Goal: Task Accomplishment & Management: Manage account settings

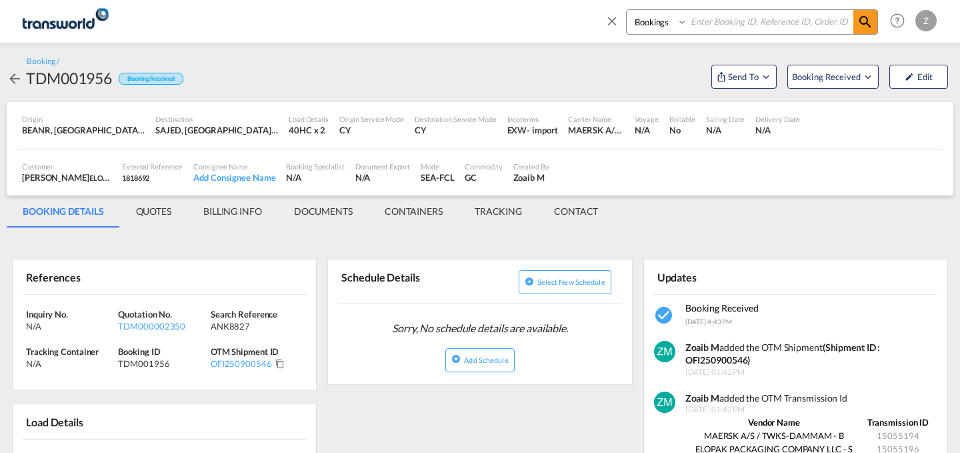
scroll to position [2, 0]
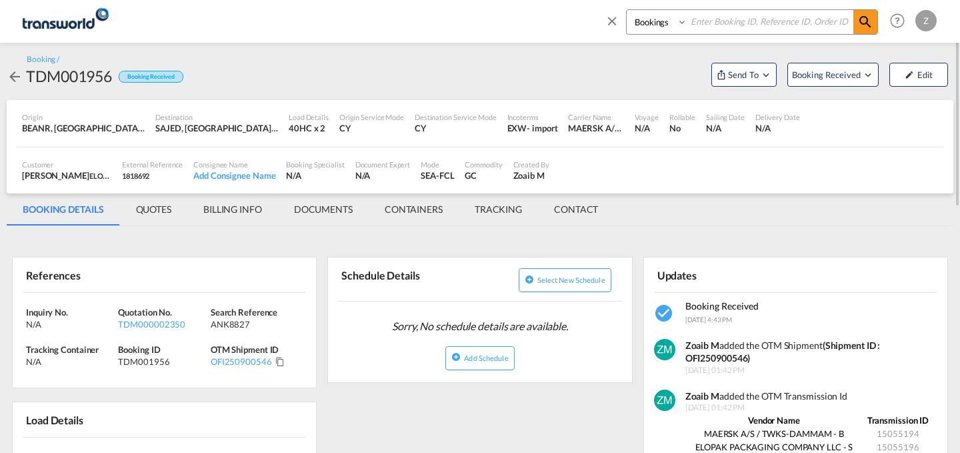
click at [666, 24] on select "Bookings Quotes Enquiries" at bounding box center [658, 22] width 63 height 24
click at [627, 10] on select "Bookings Quotes Enquiries" at bounding box center [658, 22] width 63 height 24
paste input "OAI250800976"
click at [720, 20] on input "OAI250800976" at bounding box center [770, 21] width 166 height 23
type input "OAI250800976"
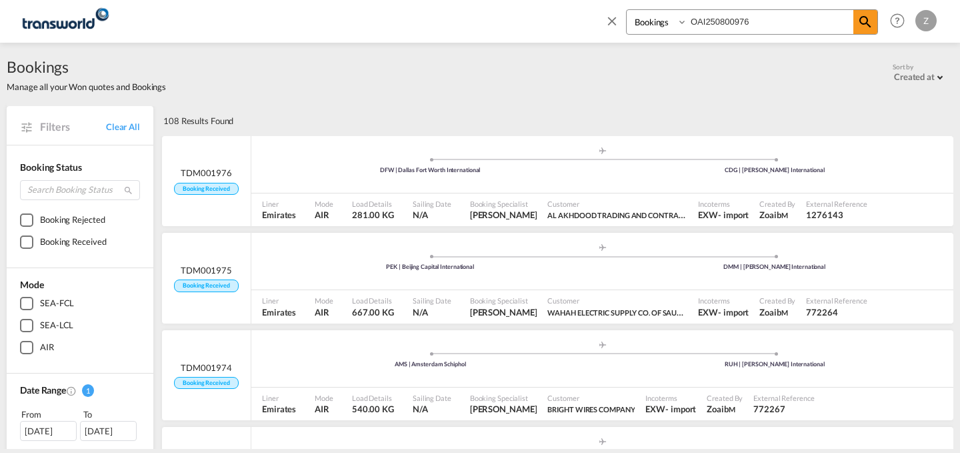
click at [678, 19] on select "Bookings Quotes Enquiries" at bounding box center [658, 22] width 63 height 24
select select "Quotes"
click at [627, 10] on select "Bookings Quotes Enquiries" at bounding box center [658, 22] width 63 height 24
click at [756, 23] on input "OAI250800976" at bounding box center [770, 21] width 166 height 23
paste input "TDM00000228"
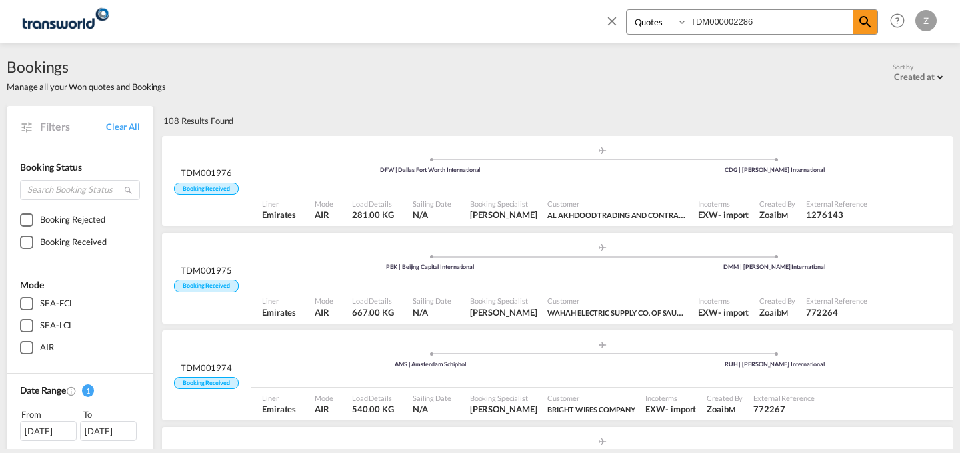
type input "TDM000002286"
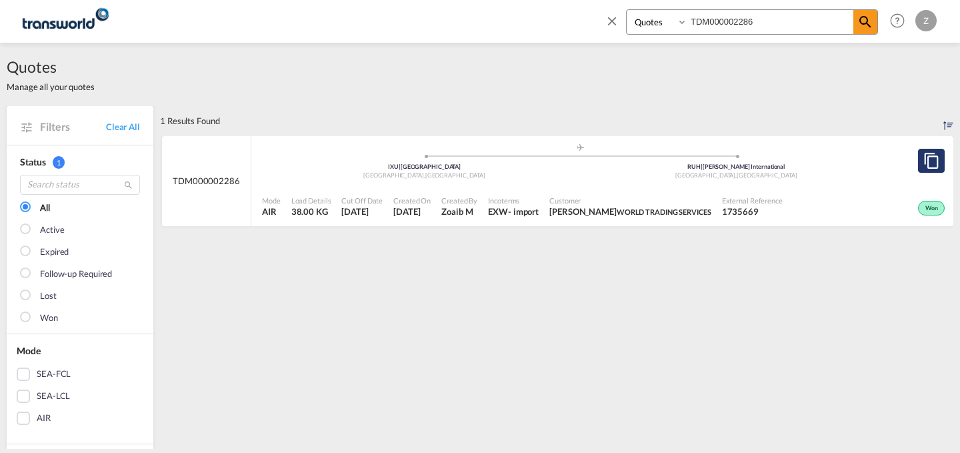
click at [923, 158] on md-icon "assets/icons/custom/copyQuote.svg" at bounding box center [931, 161] width 16 height 16
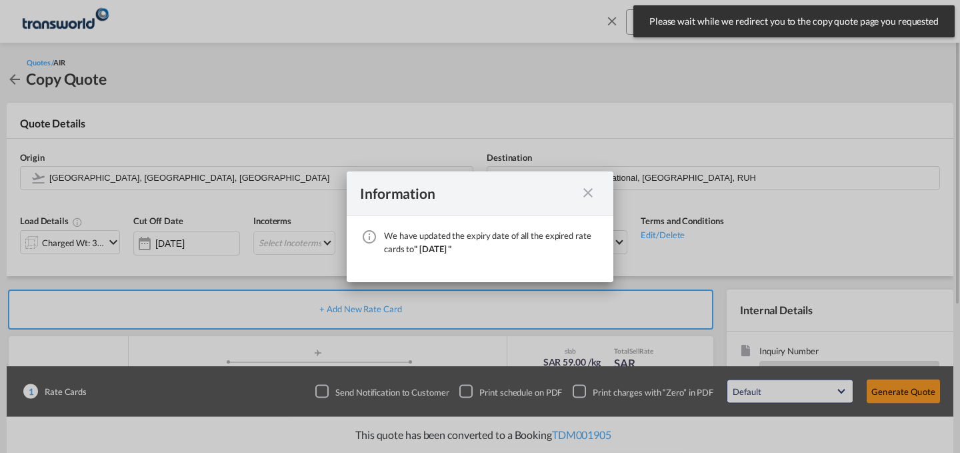
click at [596, 194] on div "We have ..." at bounding box center [588, 193] width 24 height 17
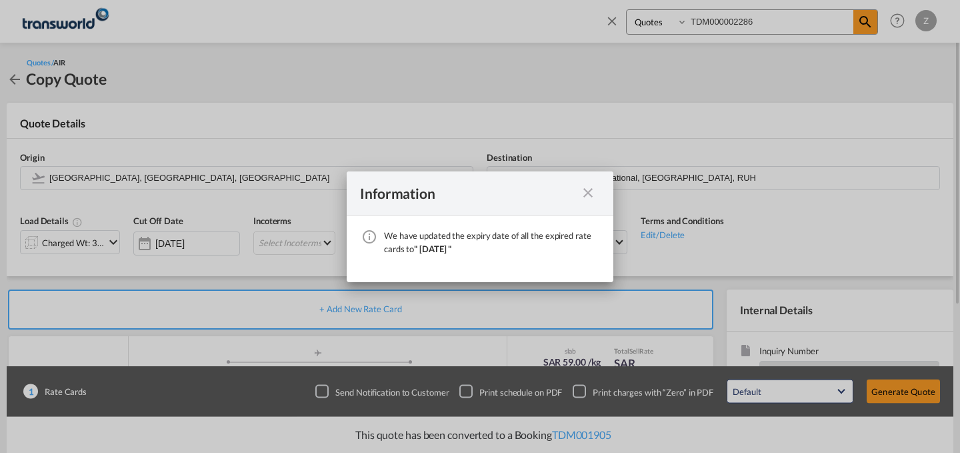
click at [593, 193] on md-icon "icon-close fg-AAA8AD cursor" at bounding box center [588, 193] width 16 height 16
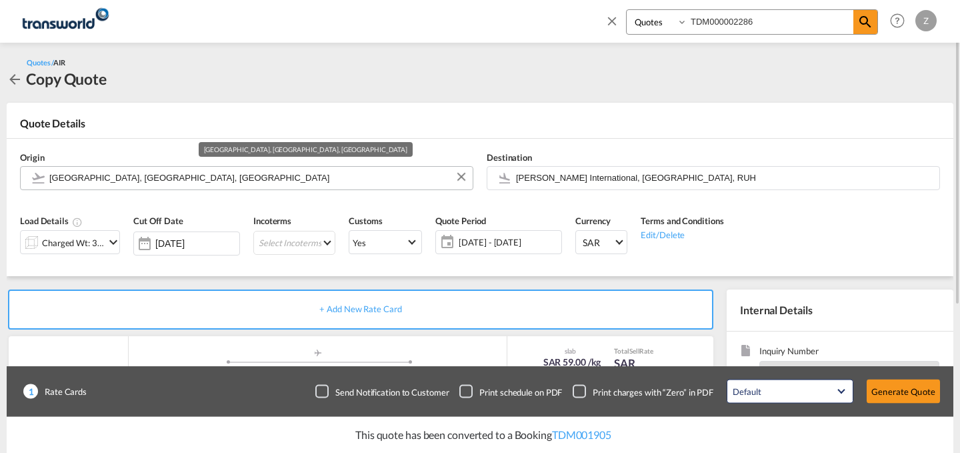
click at [295, 176] on input "[GEOGRAPHIC_DATA], [GEOGRAPHIC_DATA], [GEOGRAPHIC_DATA]" at bounding box center [257, 177] width 417 height 23
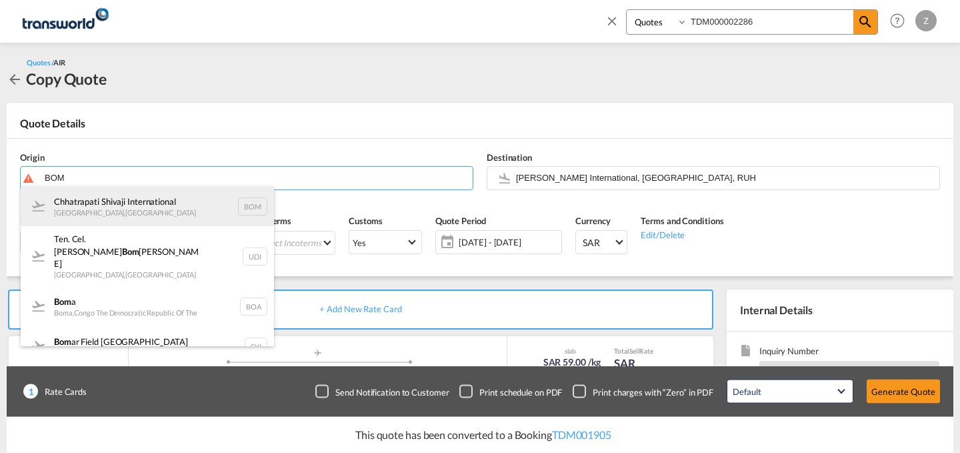
click at [201, 197] on div "Chhatrapati Shivaji International [GEOGRAPHIC_DATA] , [GEOGRAPHIC_DATA] BOM" at bounding box center [147, 206] width 253 height 40
type input "Chhatrapati Shivaji International, [GEOGRAPHIC_DATA], BOM"
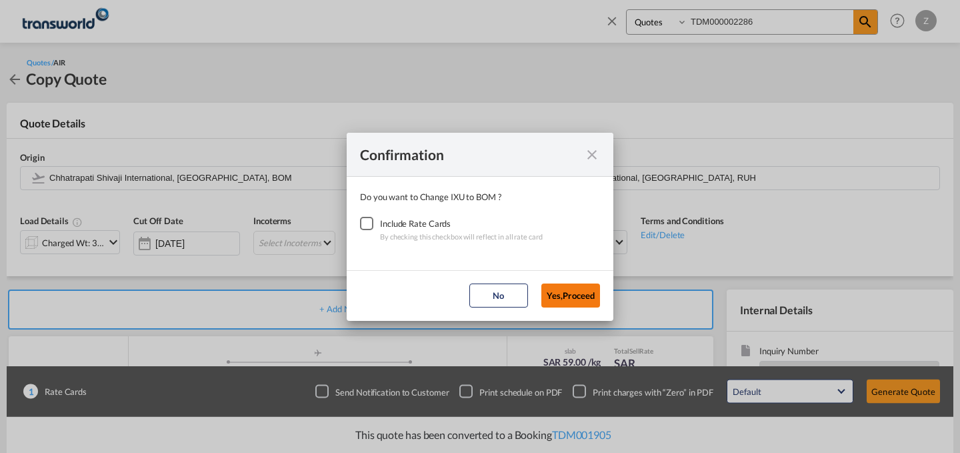
click at [559, 291] on button "Yes,Proceed" at bounding box center [570, 295] width 59 height 24
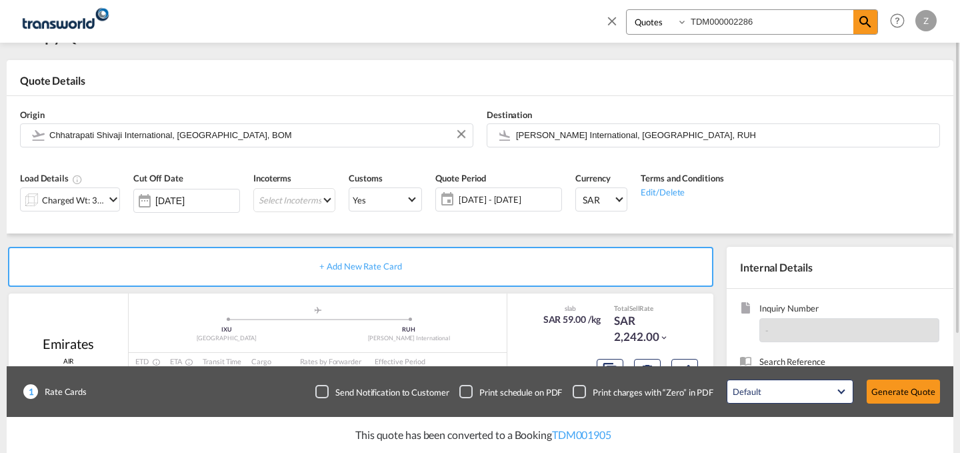
scroll to position [43, 0]
click at [100, 199] on div "Charged Wt: 38.00 KG" at bounding box center [73, 199] width 63 height 19
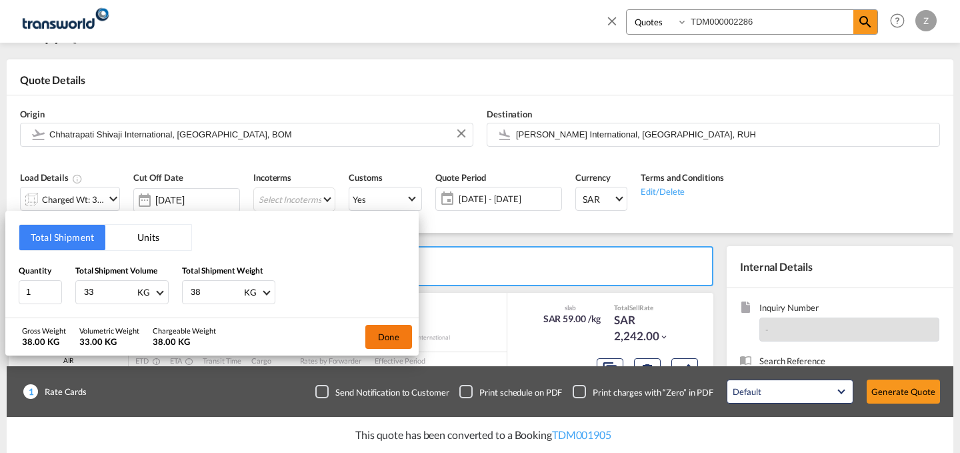
click at [383, 334] on button "Done" at bounding box center [388, 337] width 47 height 24
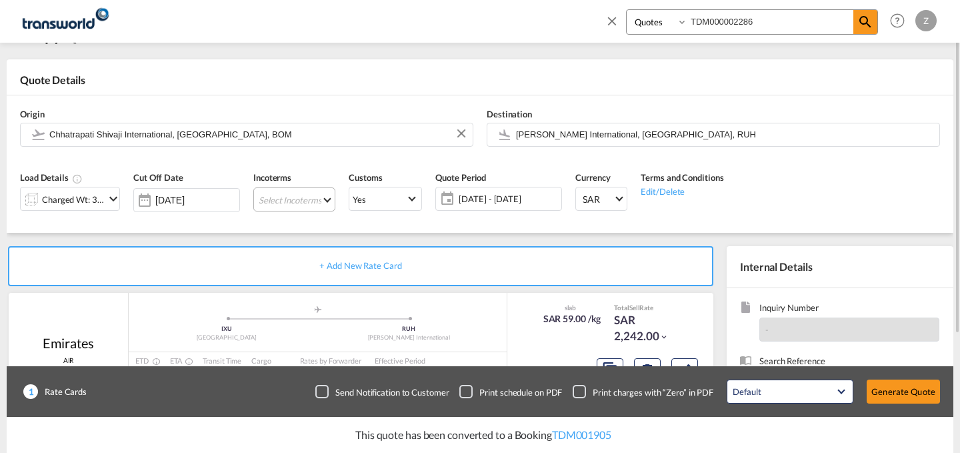
click at [315, 201] on md-select "Select Incoterms DPU - export Delivery at Place Unloaded DAP - import Delivered…" at bounding box center [294, 199] width 82 height 24
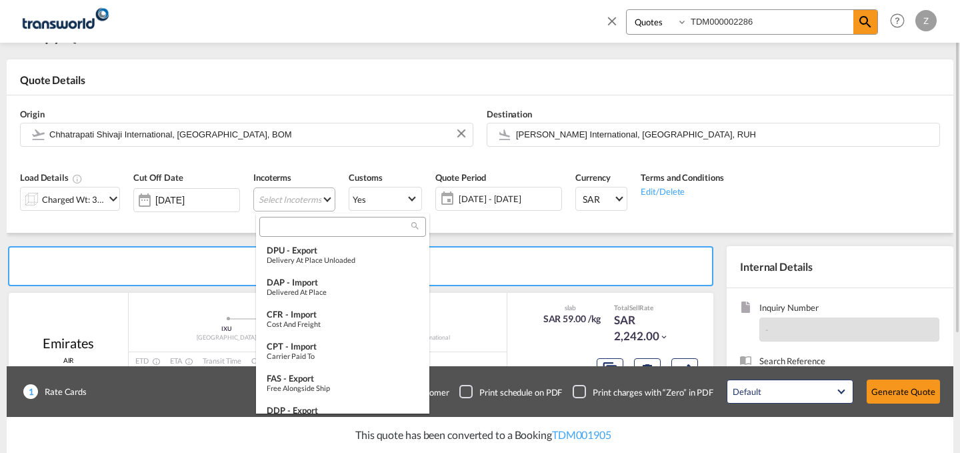
type md-option "[object Object]"
click at [327, 221] on div at bounding box center [342, 227] width 167 height 20
click at [309, 227] on input "search" at bounding box center [337, 227] width 148 height 12
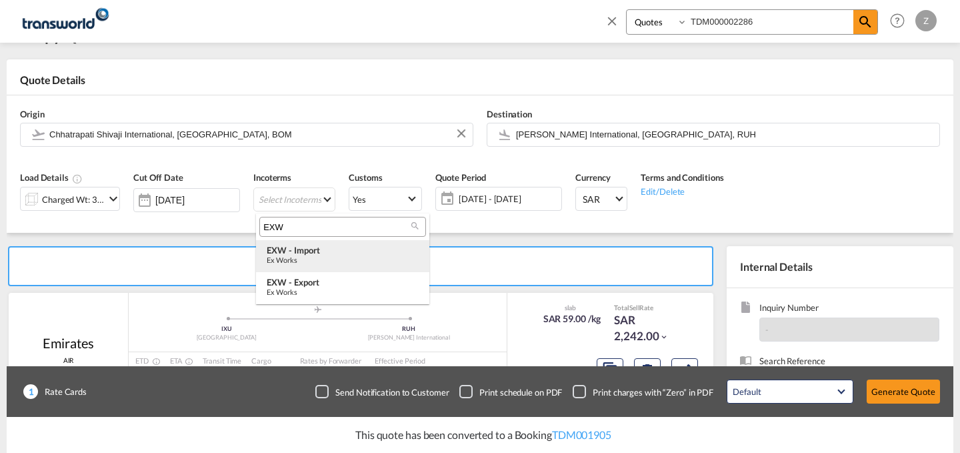
type input "EXW"
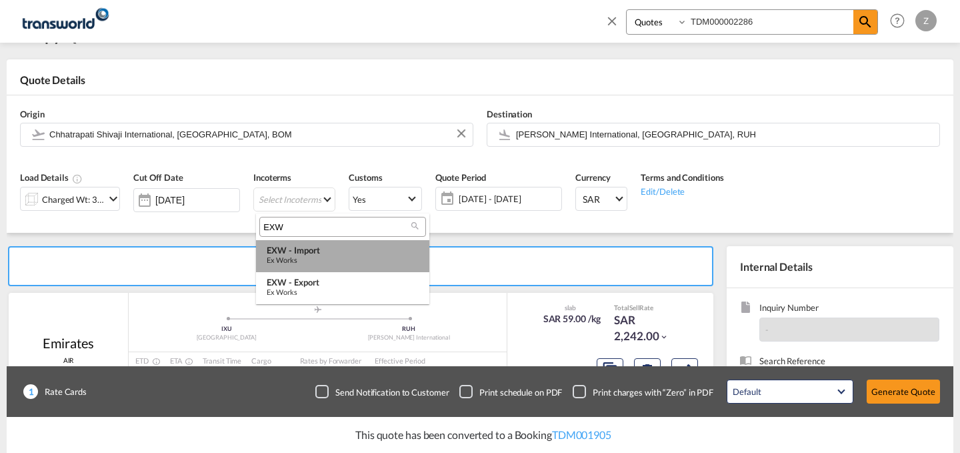
click at [319, 243] on md-option "EXW - import Ex Works" at bounding box center [342, 256] width 173 height 32
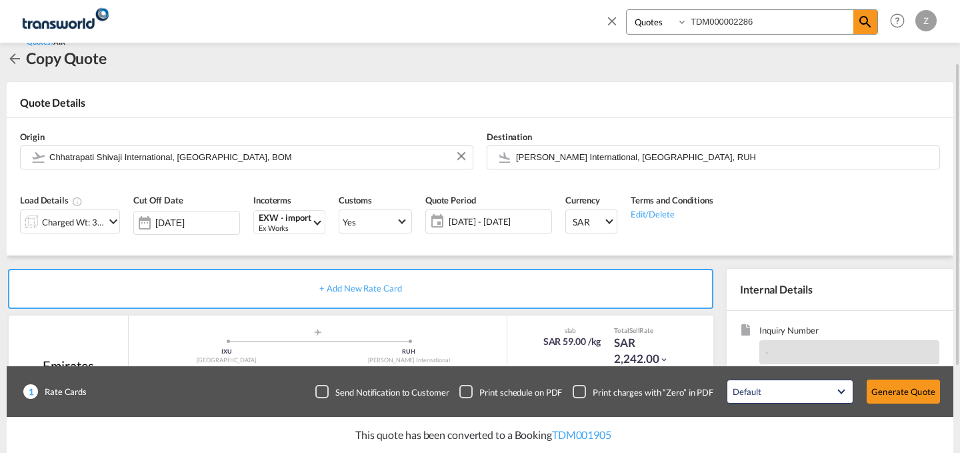
scroll to position [219, 0]
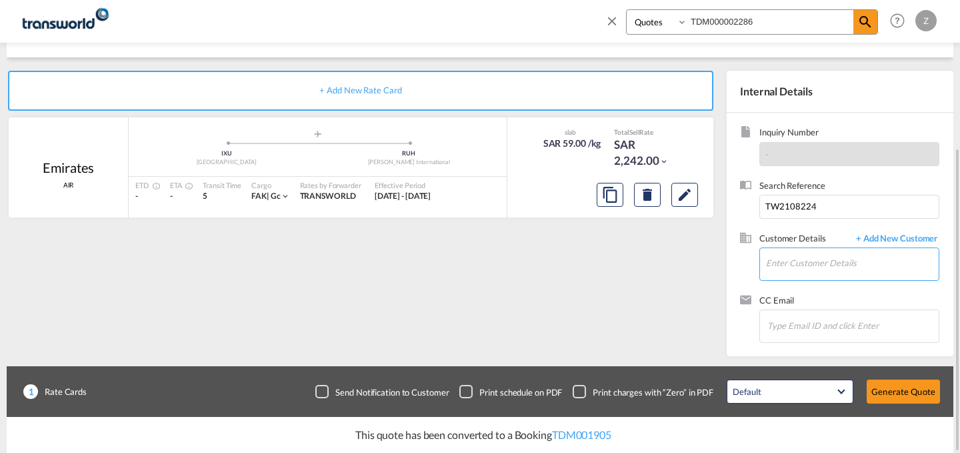
click at [818, 263] on input "Enter Customer Details" at bounding box center [852, 263] width 173 height 30
click at [61, 256] on div "+ Add New Rate Card [GEOGRAPHIC_DATA] AIR added by you .a{fill:#aaa8ad;} .a{fil…" at bounding box center [363, 210] width 713 height 279
click at [807, 265] on input "Enter Customer Details" at bounding box center [852, 263] width 173 height 30
click at [787, 264] on input "Enter Customer Details" at bounding box center [852, 263] width 173 height 30
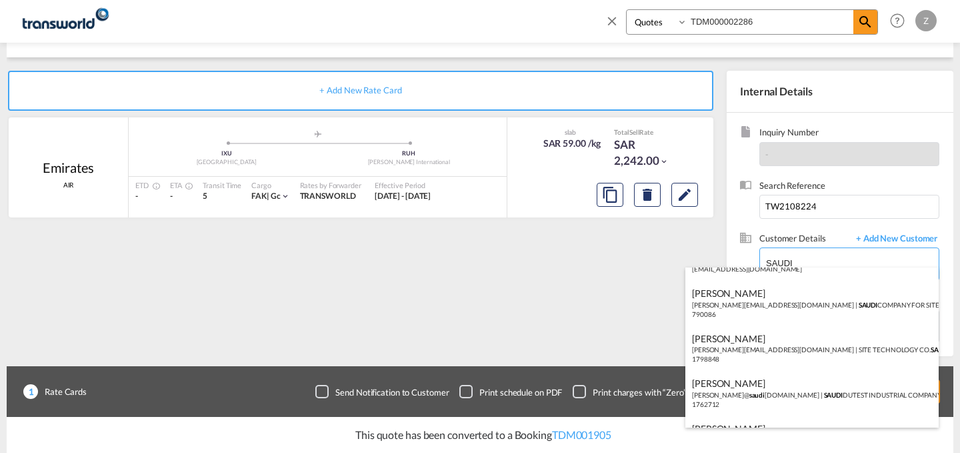
scroll to position [331, 0]
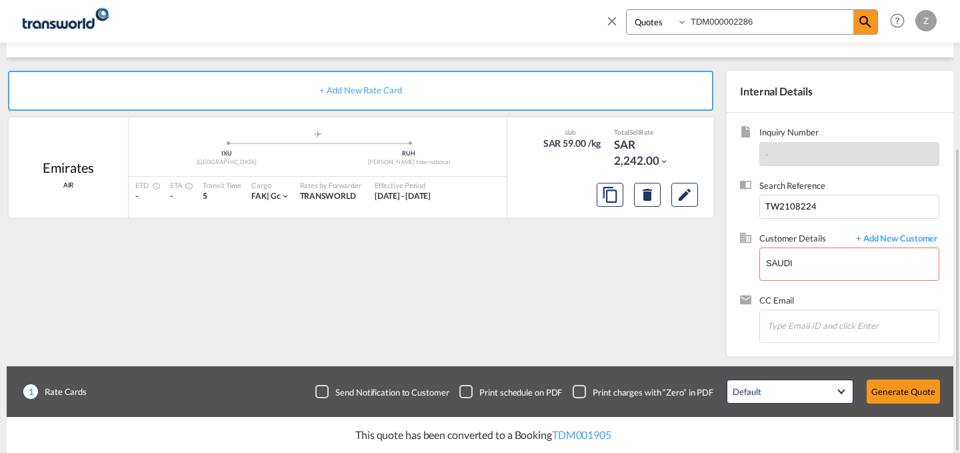
drag, startPoint x: 816, startPoint y: 255, endPoint x: 712, endPoint y: 269, distance: 105.0
click at [818, 256] on body "Analytics Dashboard Reports Rate Search Enquiries Quotes Bookings" at bounding box center [480, 226] width 960 height 453
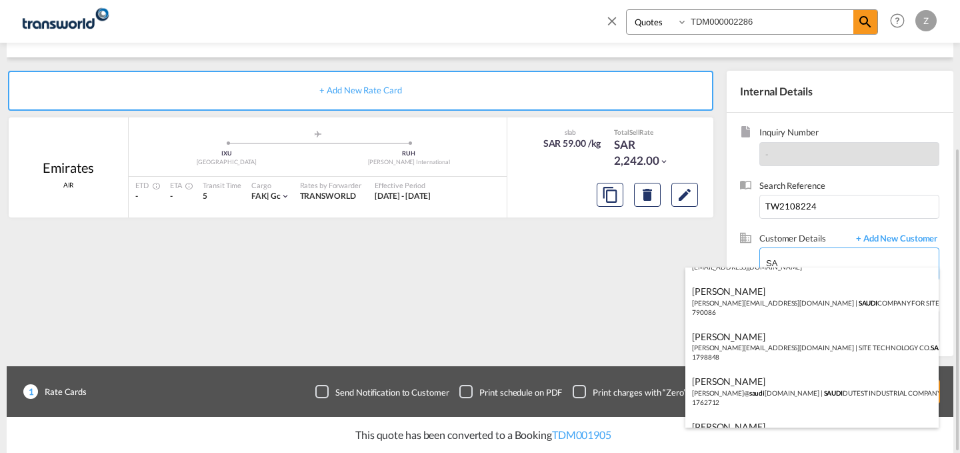
type input "S"
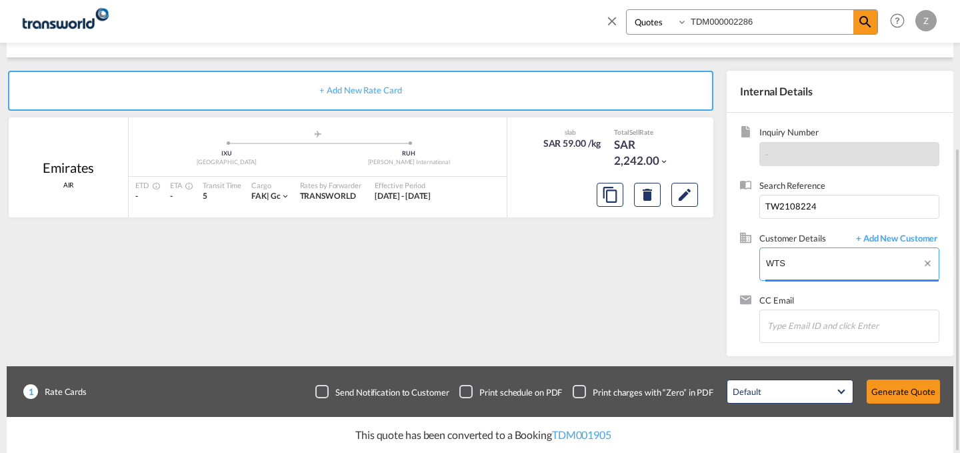
scroll to position [0, 0]
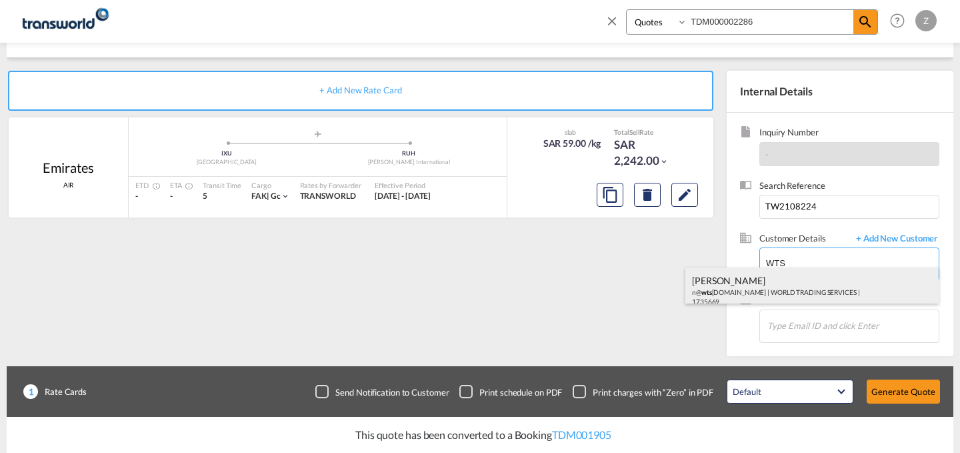
click at [801, 288] on div "[PERSON_NAME] n@ wts [DOMAIN_NAME] | WORLD TRADING SERVICES | 1735669" at bounding box center [811, 289] width 253 height 45
type input "WORLD TRADING SERVICES, [PERSON_NAME], n@[DOMAIN_NAME]"
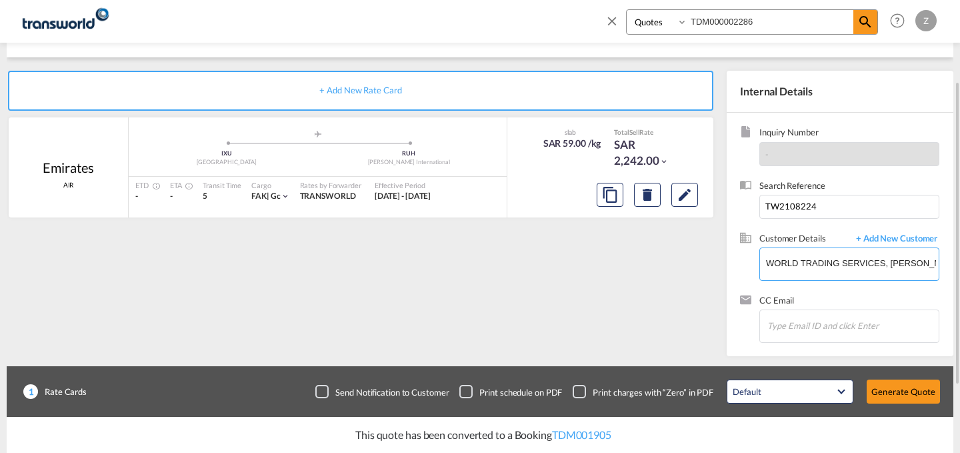
scroll to position [141, 0]
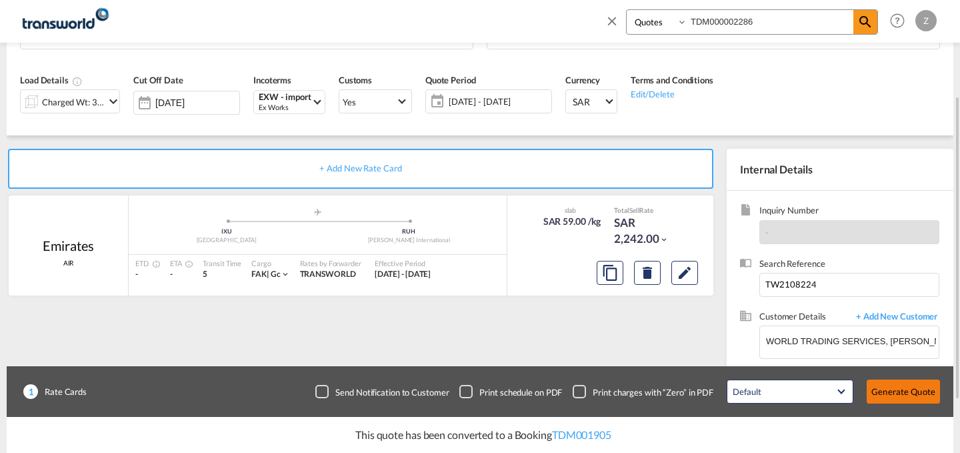
click at [902, 402] on button "Generate Quote" at bounding box center [902, 391] width 73 height 24
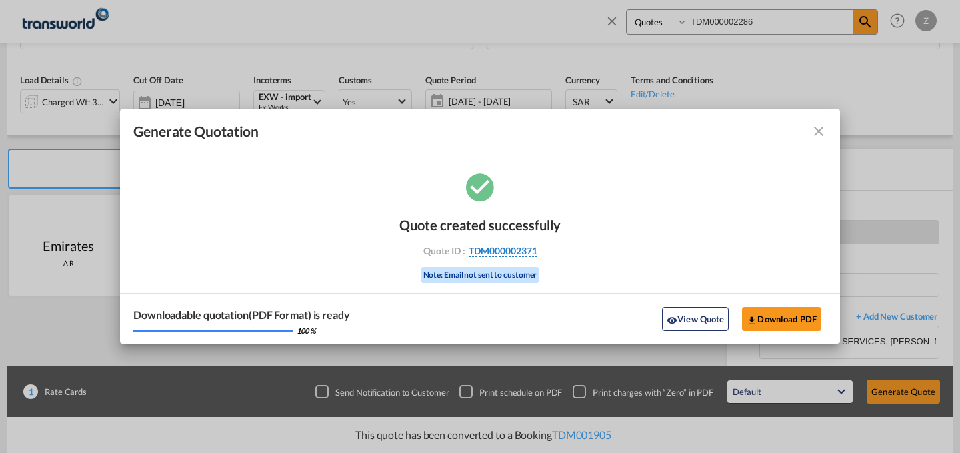
click at [491, 251] on span "TDM000002371" at bounding box center [503, 251] width 69 height 12
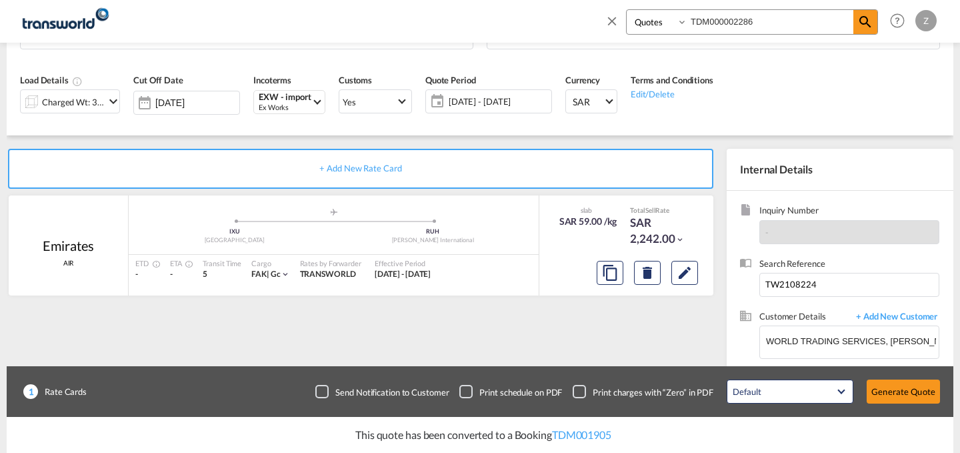
click at [491, 251] on div "Quote created successfully Quote ID : TDM000002371 Note: Email not sent to cust…" at bounding box center [480, 237] width 81 height 45
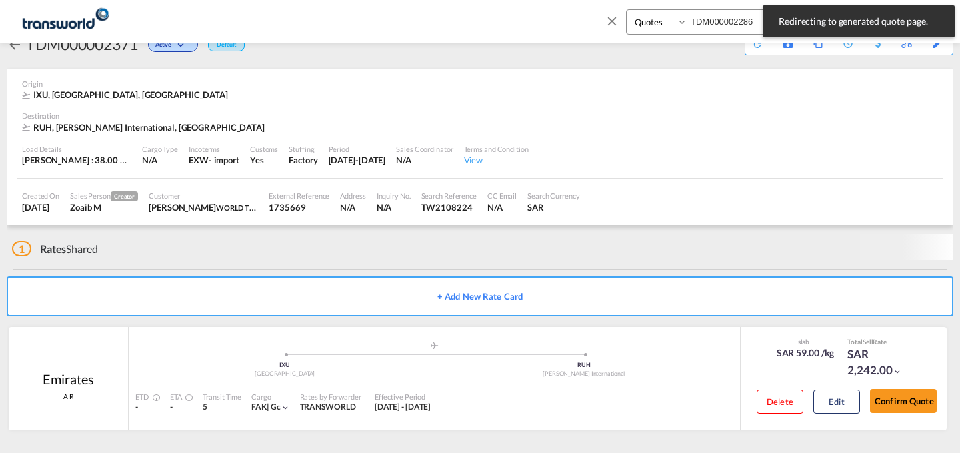
scroll to position [25, 0]
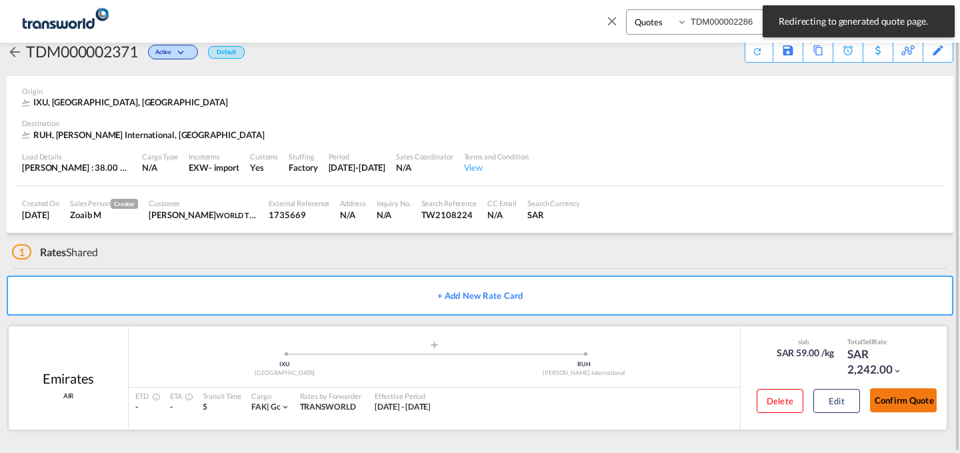
click at [901, 401] on button "Confirm Quote" at bounding box center [903, 400] width 67 height 24
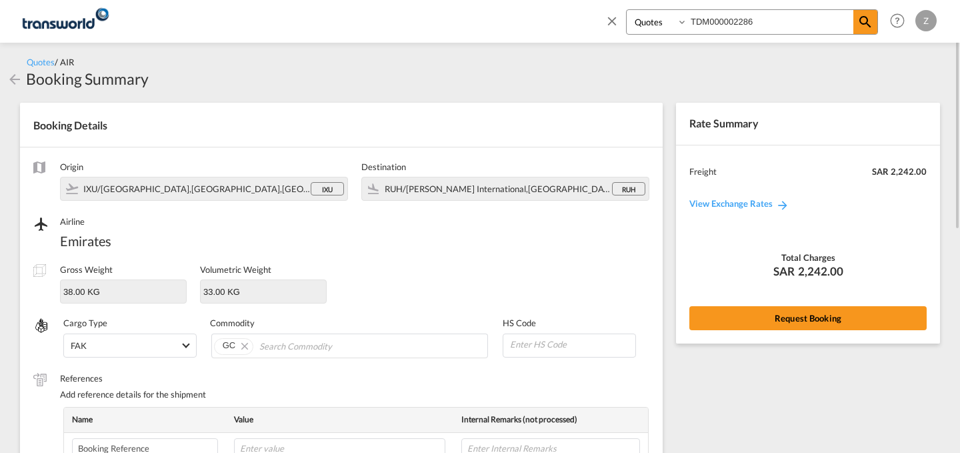
click at [13, 77] on md-icon "icon-arrow-left" at bounding box center [15, 79] width 16 height 16
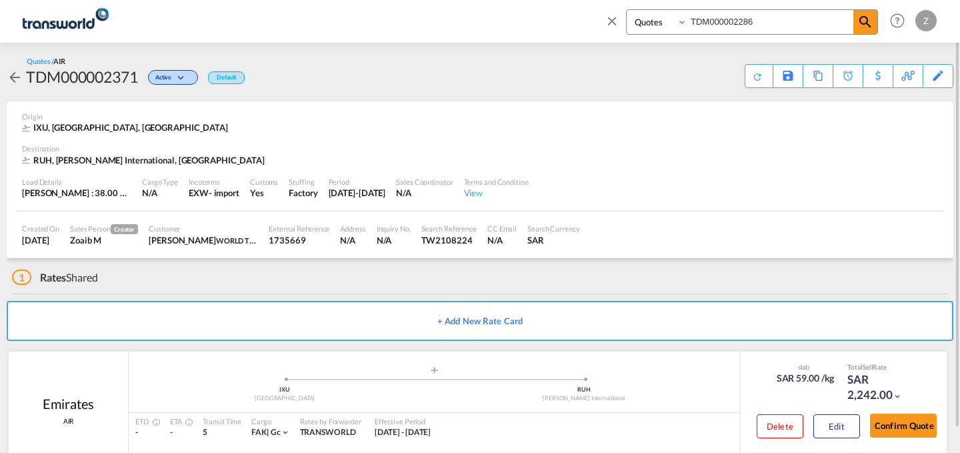
click at [102, 123] on span "IXU, [GEOGRAPHIC_DATA], [GEOGRAPHIC_DATA]" at bounding box center [130, 127] width 195 height 11
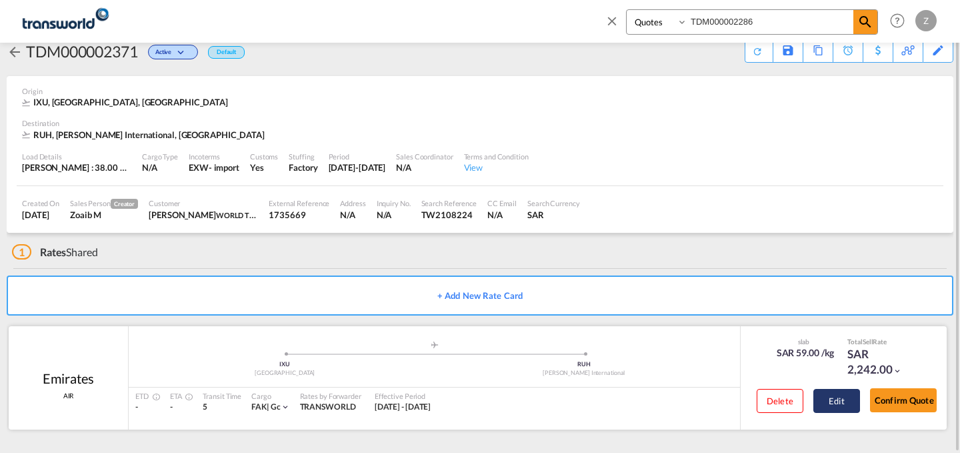
click at [829, 397] on button "Edit" at bounding box center [836, 401] width 47 height 24
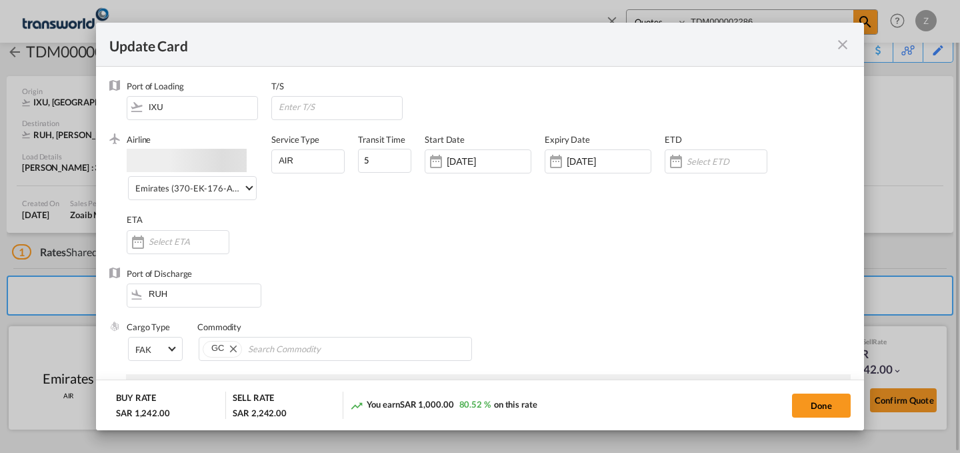
select select "per_shipment"
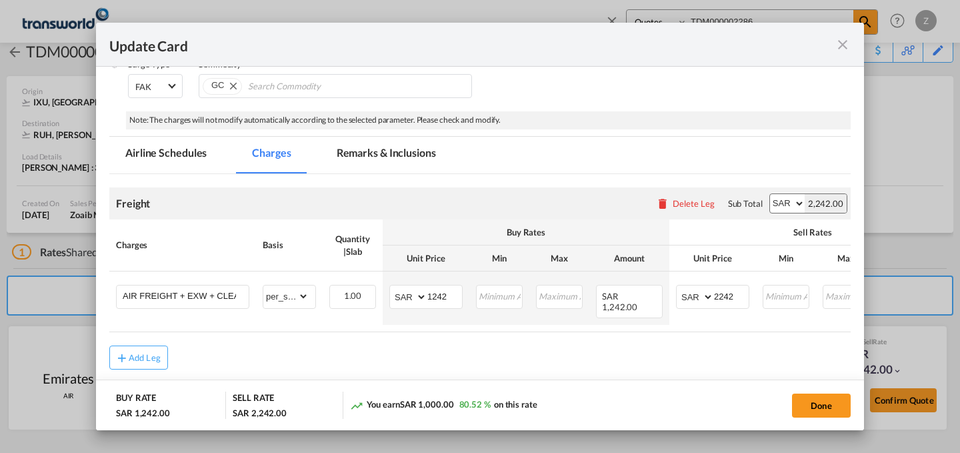
scroll to position [0, 0]
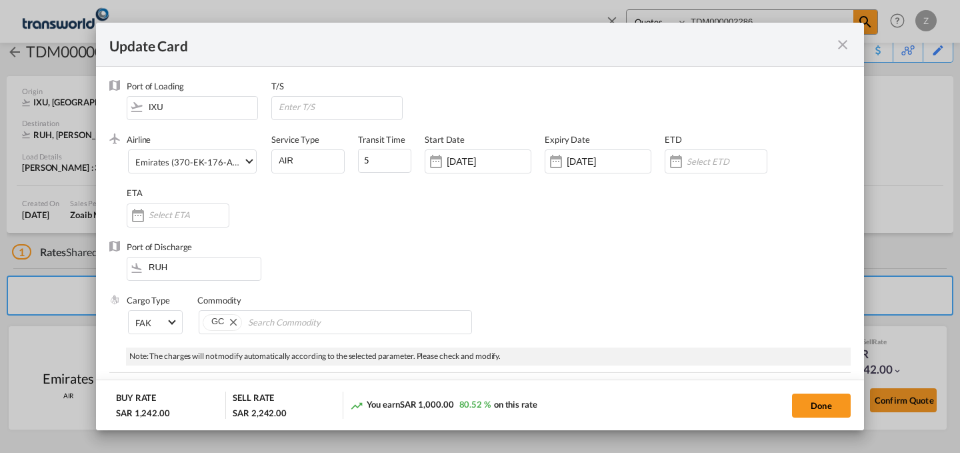
click at [848, 41] on md-icon "icon-close fg-AAA8AD m-0 pointer" at bounding box center [842, 45] width 16 height 16
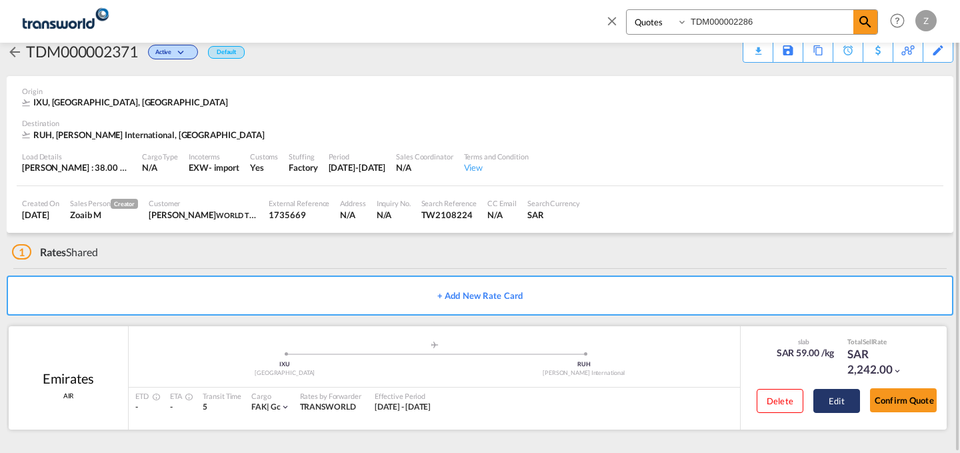
click at [842, 400] on button "Edit" at bounding box center [836, 401] width 47 height 24
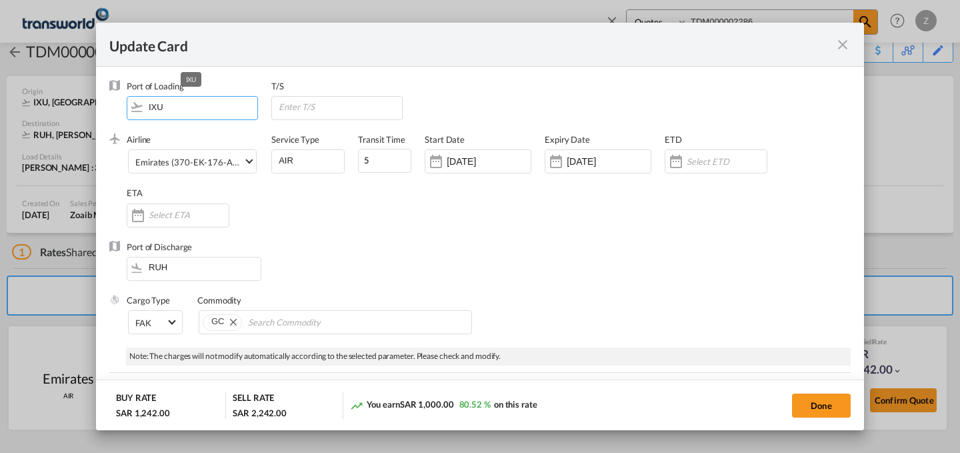
click at [217, 112] on input "IXU" at bounding box center [195, 107] width 124 height 20
type input "I"
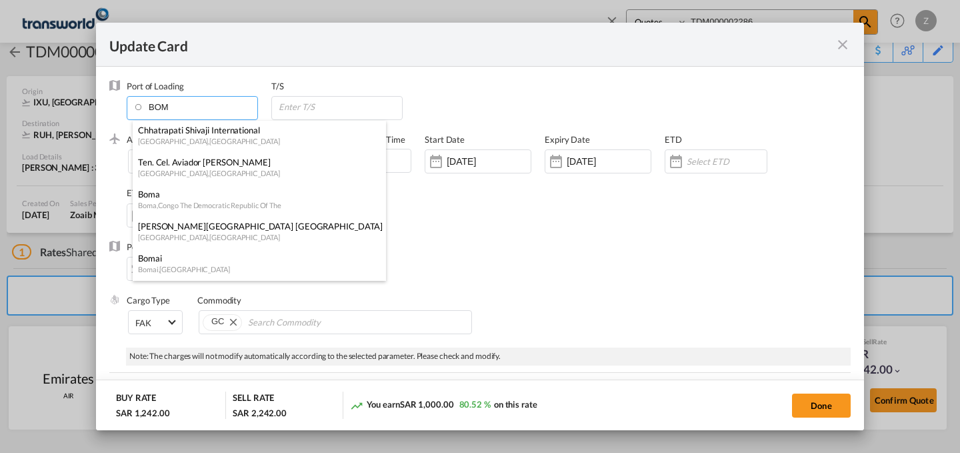
click at [218, 133] on div "Chhatrapati Shivaji International" at bounding box center [255, 130] width 235 height 12
type input "Chhatrapati Shivaji International, [GEOGRAPHIC_DATA], BOM"
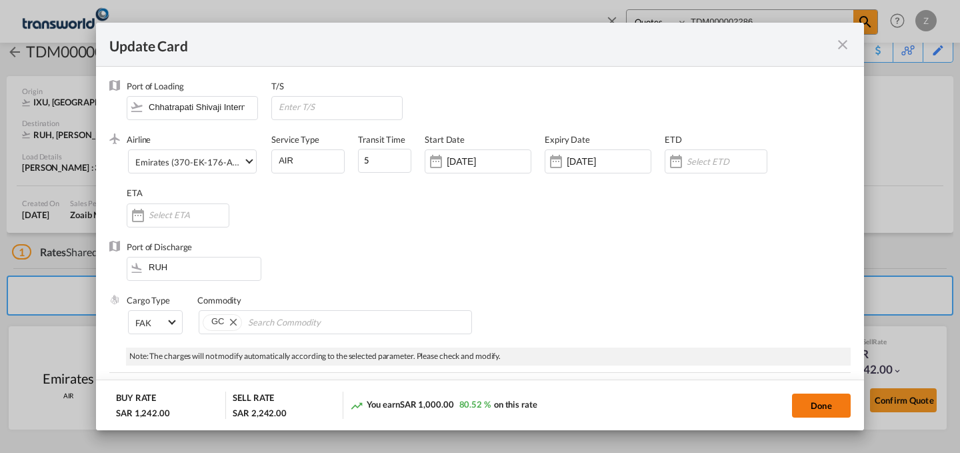
click at [824, 407] on button "Done" at bounding box center [821, 405] width 59 height 24
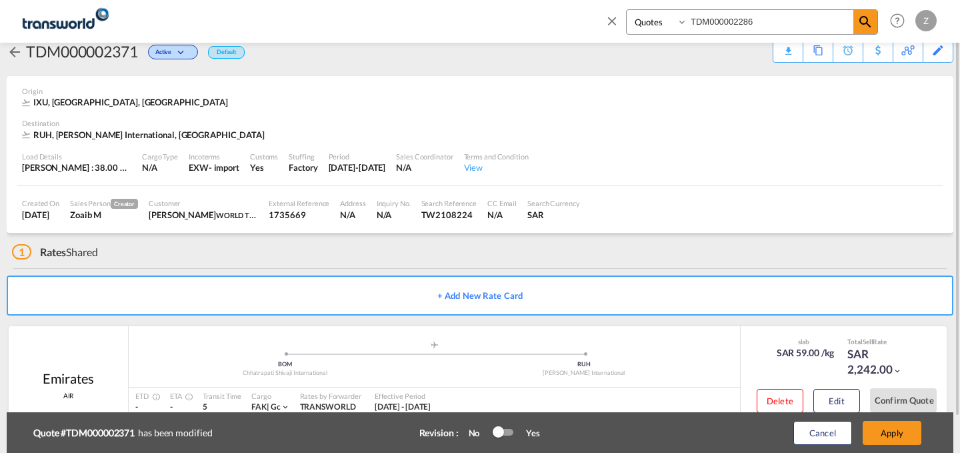
scroll to position [67, 0]
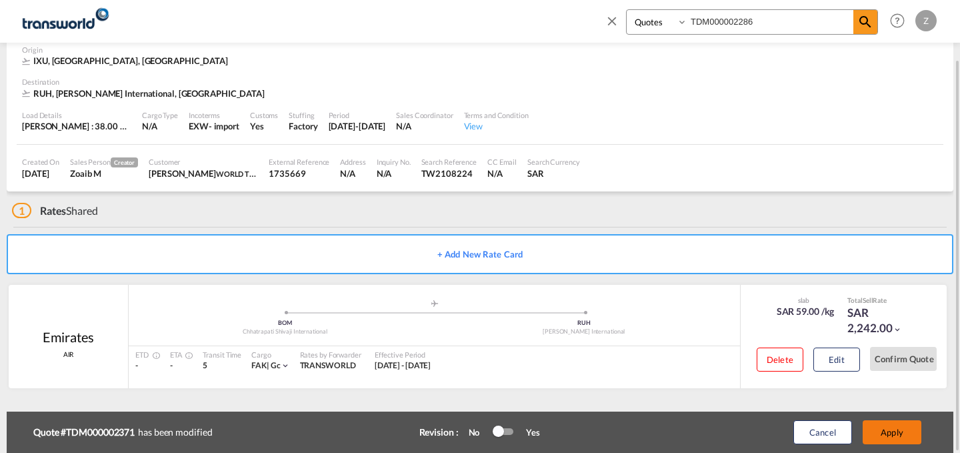
click at [896, 429] on button "Apply" at bounding box center [891, 432] width 59 height 24
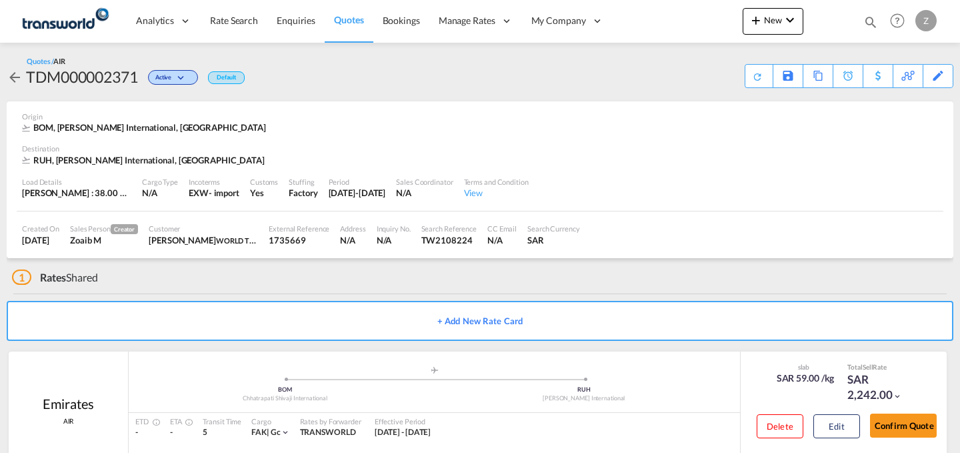
scroll to position [25, 0]
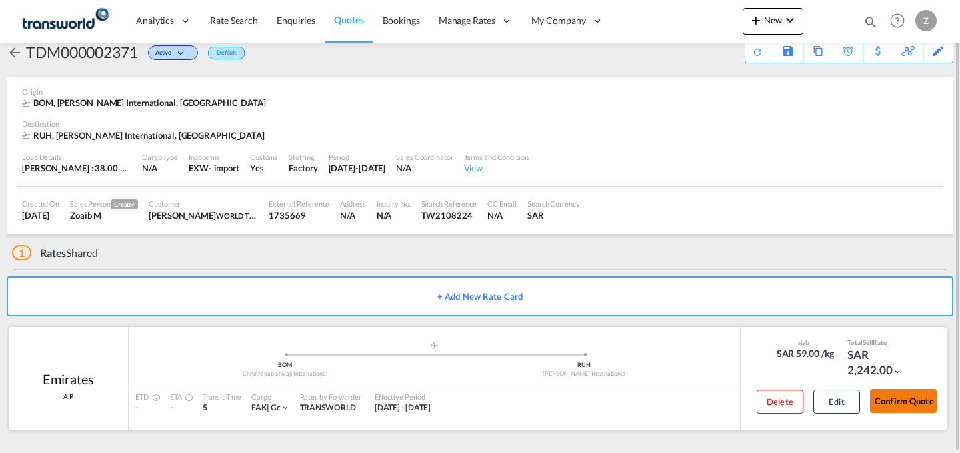
click at [908, 397] on button "Confirm Quote" at bounding box center [903, 401] width 67 height 24
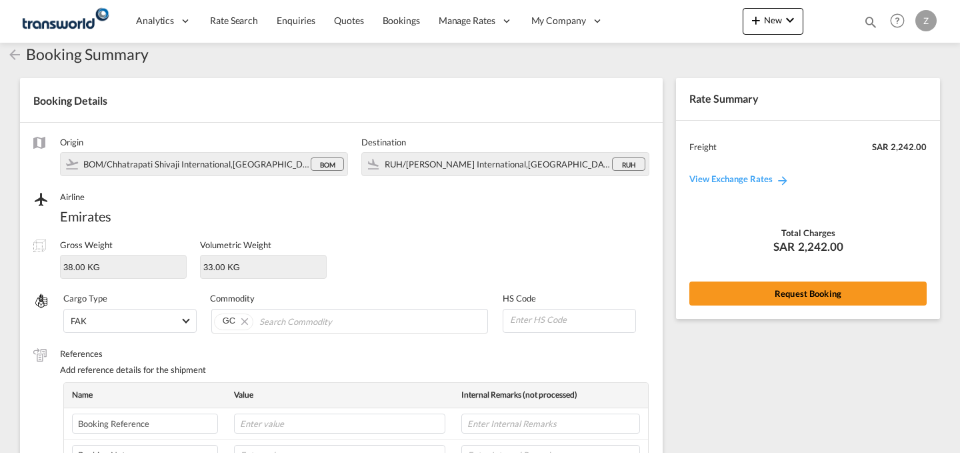
scroll to position [445, 0]
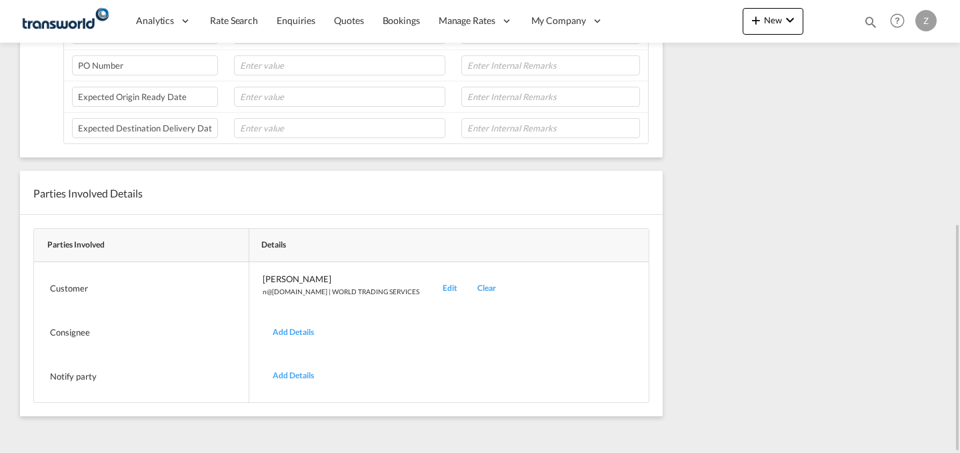
click at [433, 291] on div "Edit" at bounding box center [450, 288] width 35 height 31
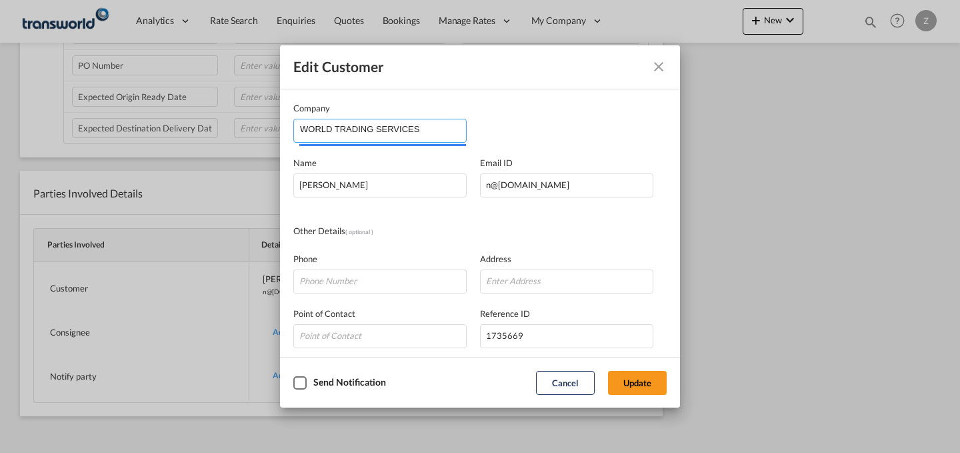
drag, startPoint x: 448, startPoint y: 135, endPoint x: 17, endPoint y: 21, distance: 445.4
click at [31, 70] on div "Edit Customer Company WORLD TRADING SERVICES Name [PERSON_NAME] Email ID [EMAIL…" at bounding box center [480, 226] width 960 height 453
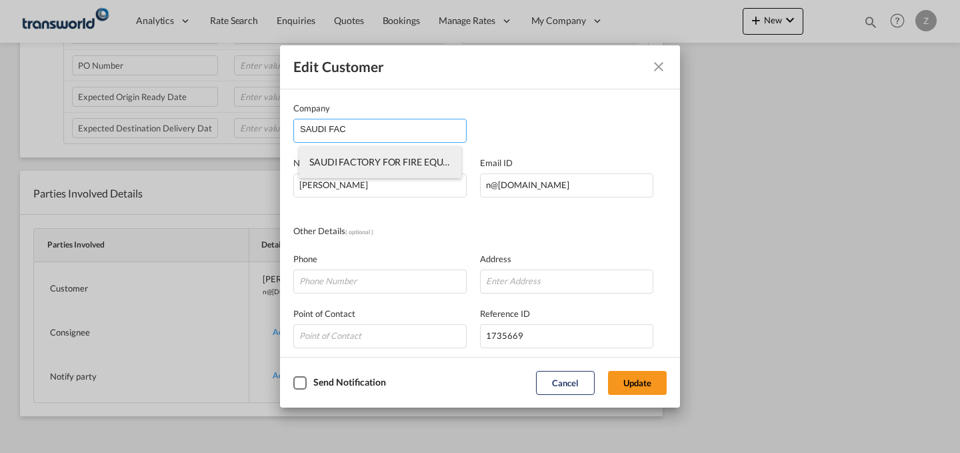
click at [355, 148] on li "SAUDI FACTORY FOR FIRE EQUIPMENT CO.(SFFECO)" at bounding box center [380, 162] width 162 height 32
type input "SAUDI FACTORY FOR FIRE EQUIPMENT CO.(SFFECO)"
type input "[PERSON_NAME][EMAIL_ADDRESS][DOMAIN_NAME]"
type input "0571605323"
type input "1824877"
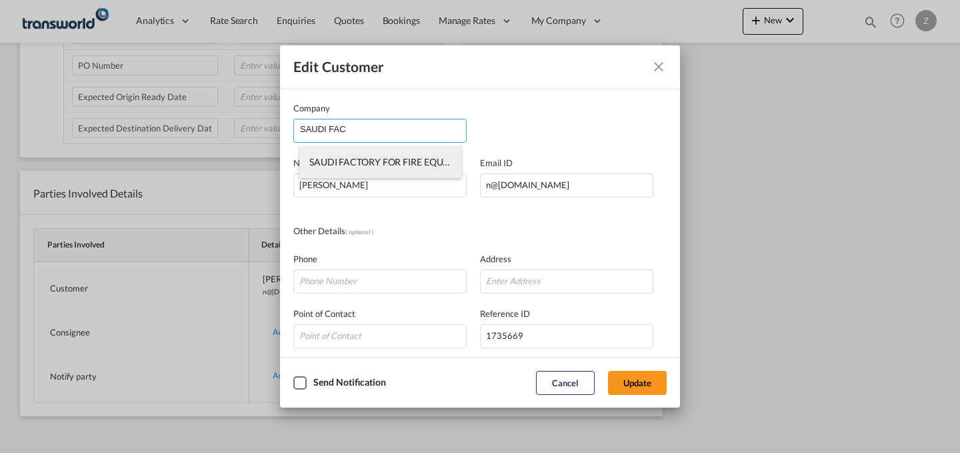
type input "14334"
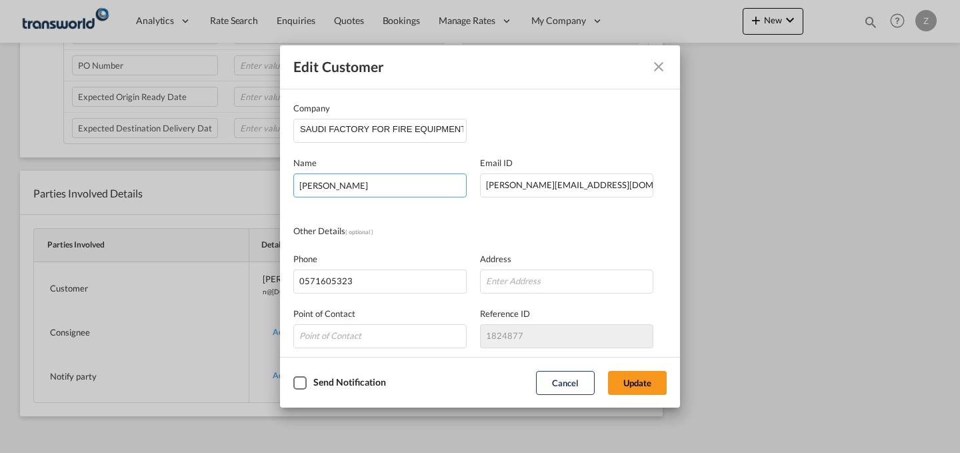
drag, startPoint x: 435, startPoint y: 180, endPoint x: 209, endPoint y: 193, distance: 226.3
click at [209, 193] on div "Edit Customer Company SAUDI FACTORY FOR FIRE EQUIPMENT CO.(SFFECO) Name [PERSON…" at bounding box center [480, 226] width 960 height 453
type input "[PERSON_NAME]"
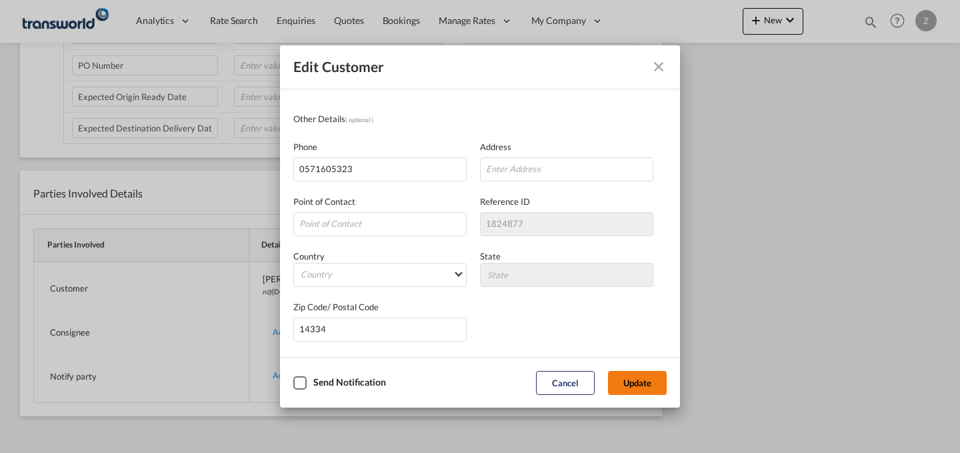
click at [633, 373] on button "Update" at bounding box center [637, 383] width 59 height 24
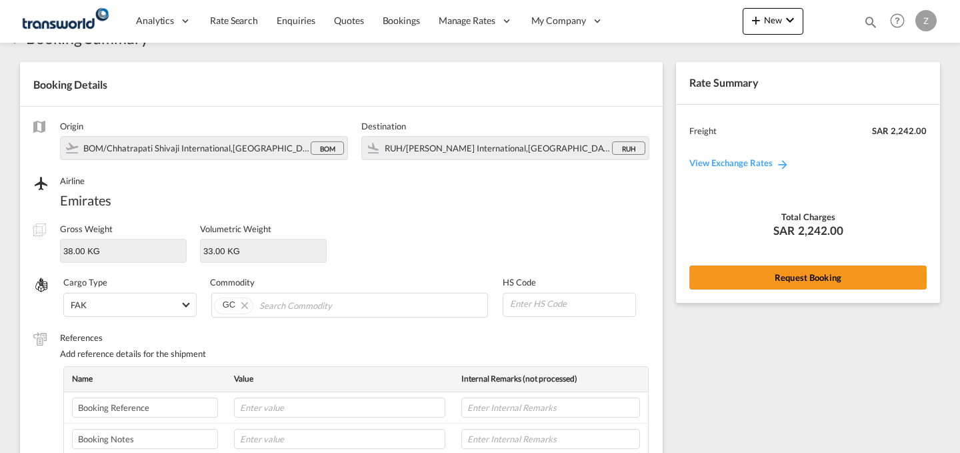
scroll to position [37, 0]
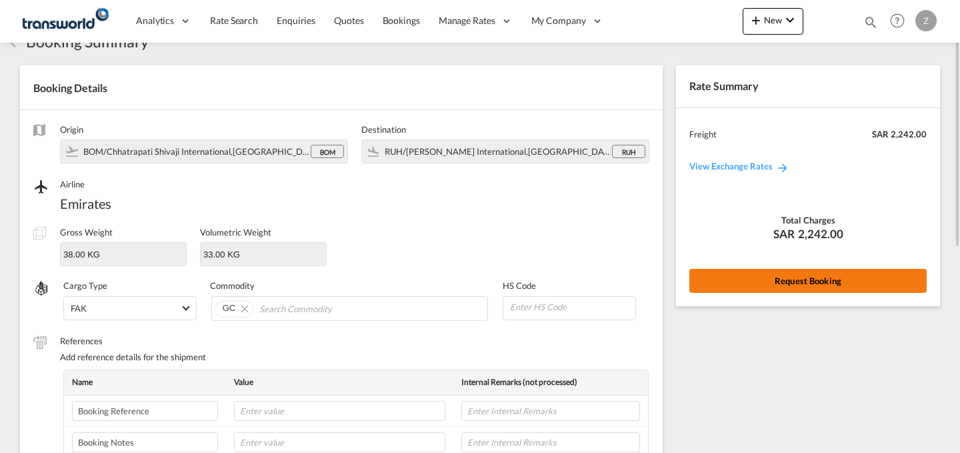
click at [777, 283] on button "Request Booking" at bounding box center [807, 281] width 237 height 24
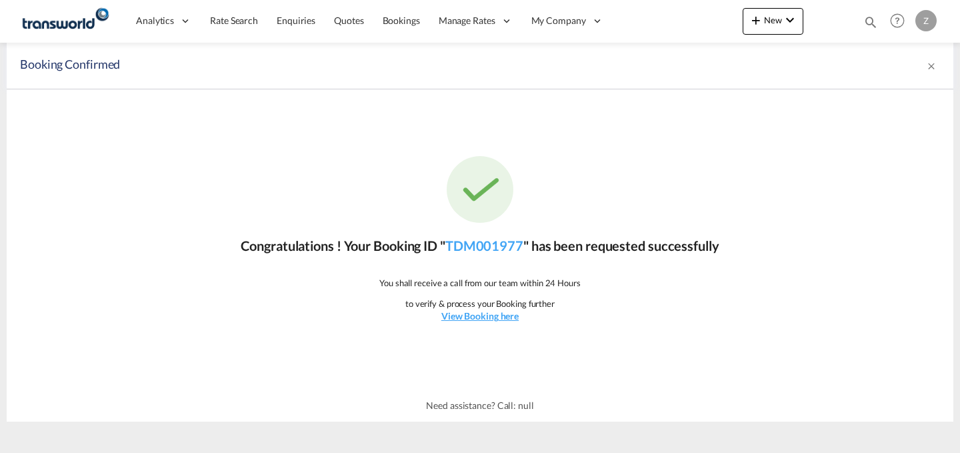
scroll to position [0, 0]
click at [466, 238] on link "TDM001977" at bounding box center [484, 245] width 78 height 16
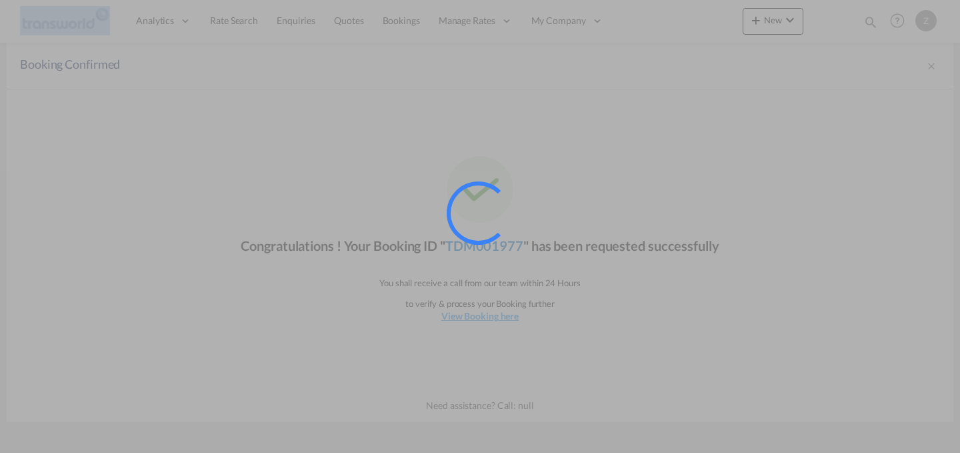
click at [466, 238] on div at bounding box center [478, 212] width 63 height 63
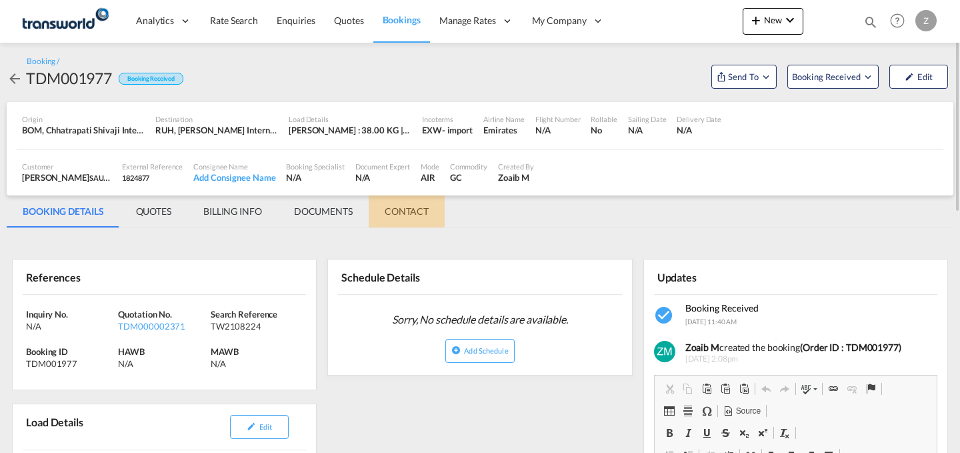
click at [397, 204] on md-tab-item "CONTACT" at bounding box center [407, 211] width 76 height 32
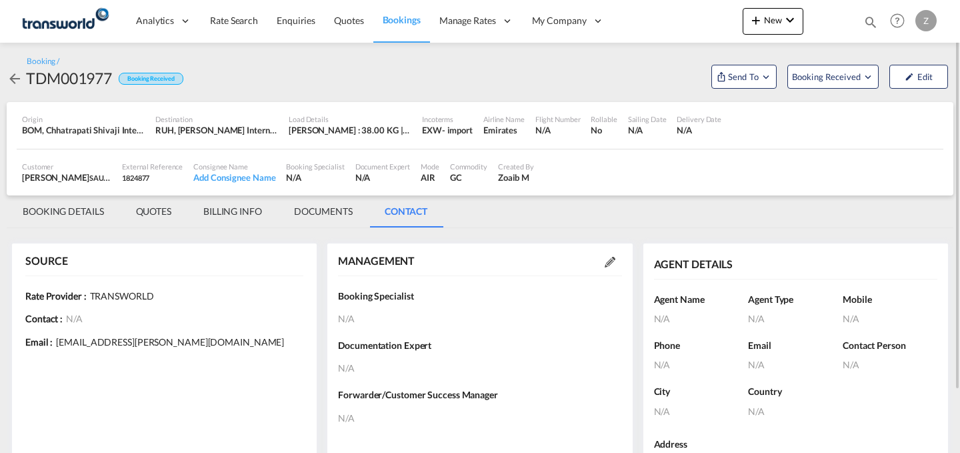
click at [610, 266] on md-icon at bounding box center [610, 262] width 11 height 11
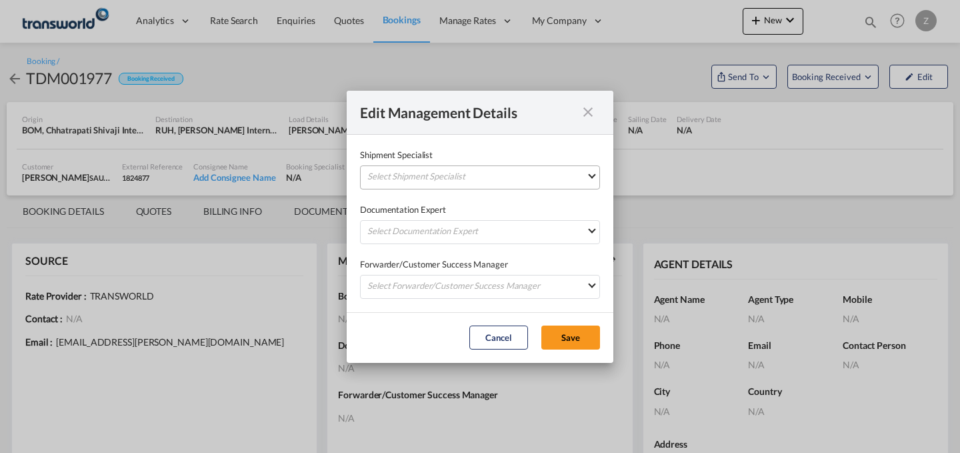
click at [555, 177] on md-select "Select Shipment Specialist [PERSON_NAME] W [PERSON_NAME][EMAIL_ADDRESS][PERSON_…" at bounding box center [480, 177] width 240 height 24
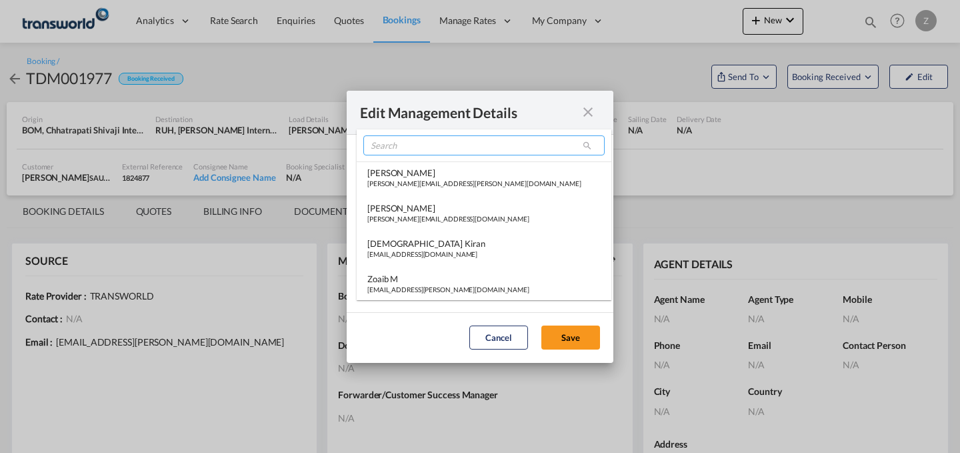
click at [487, 143] on input "search" at bounding box center [483, 145] width 241 height 20
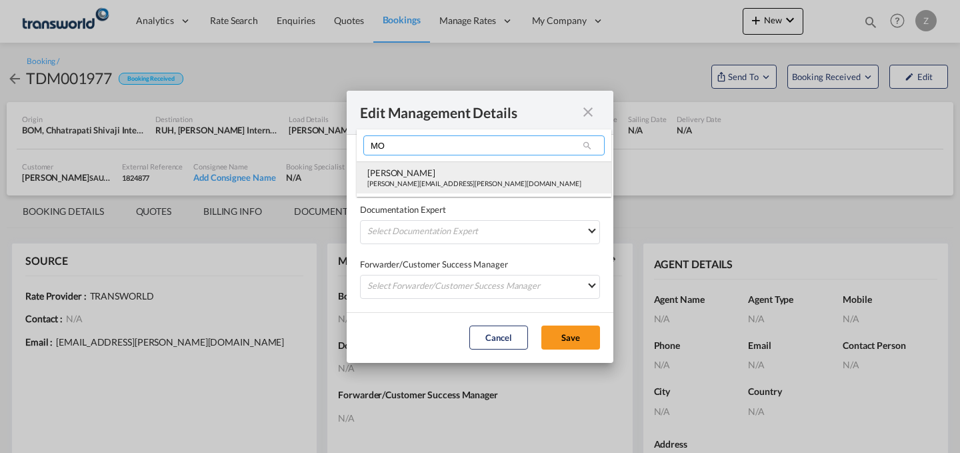
type input "MO"
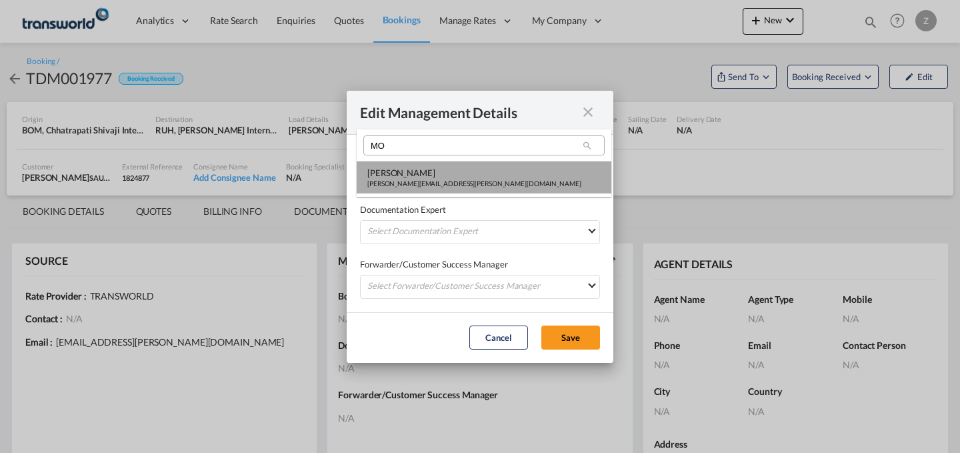
click at [433, 179] on div "[PERSON_NAME][EMAIL_ADDRESS][PERSON_NAME][DOMAIN_NAME]" at bounding box center [474, 183] width 214 height 9
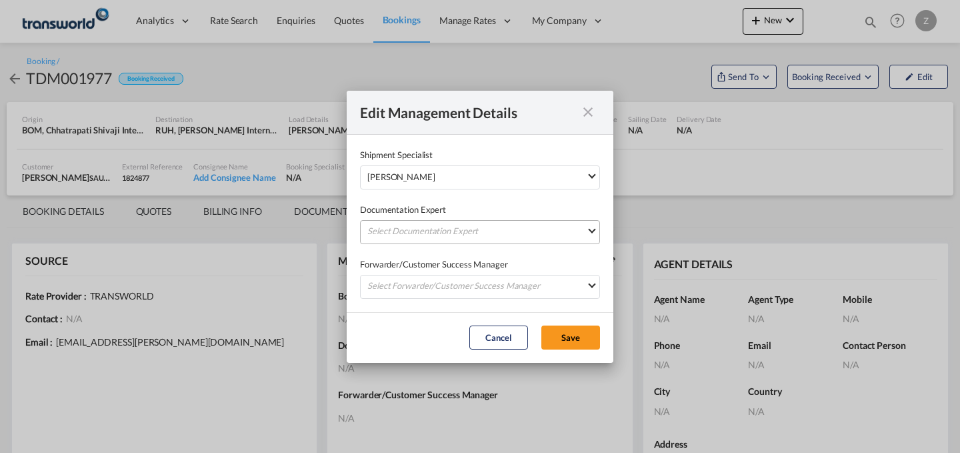
click at [423, 225] on md-select "Select Documentation Expert [PERSON_NAME] W [PERSON_NAME][EMAIL_ADDRESS][PERSON…" at bounding box center [480, 232] width 240 height 24
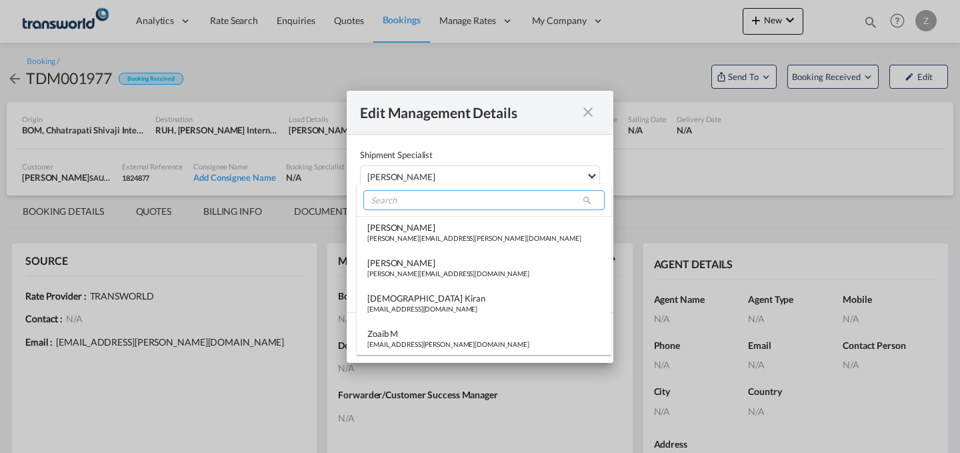
click at [459, 201] on input "search" at bounding box center [483, 200] width 241 height 20
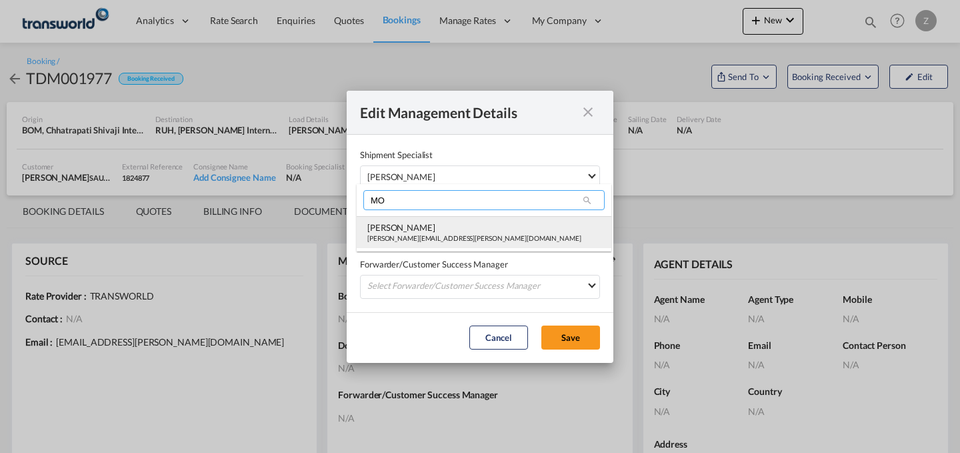
type input "MO"
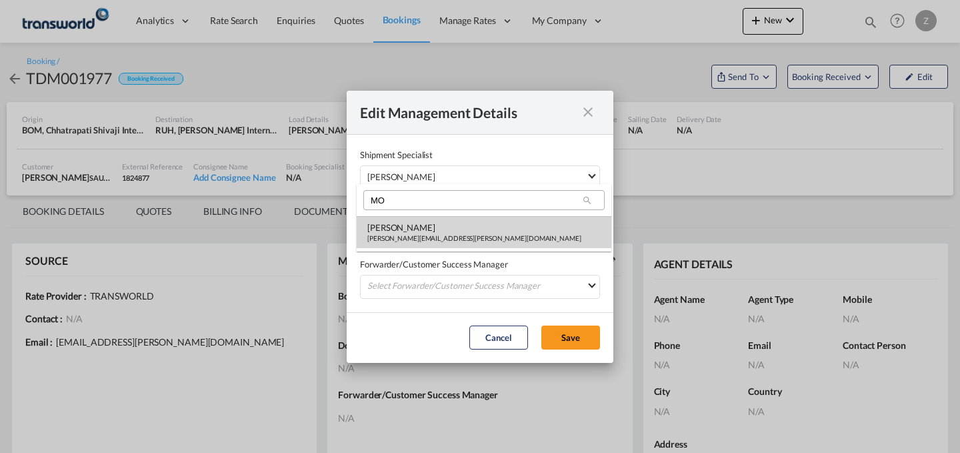
click at [441, 225] on div "[PERSON_NAME]" at bounding box center [474, 227] width 214 height 12
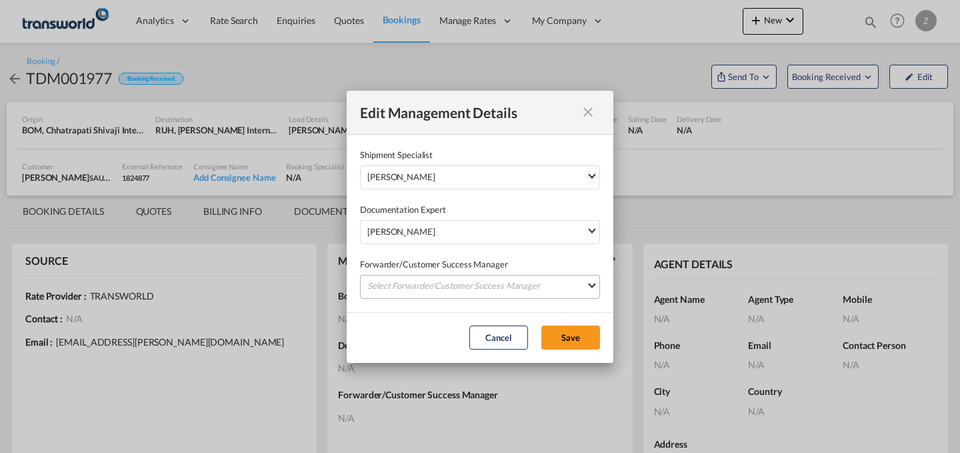
click at [437, 277] on md-select "Select Forwarder/Customer Success Manager [PERSON_NAME] [PERSON_NAME][EMAIL_ADD…" at bounding box center [480, 287] width 240 height 24
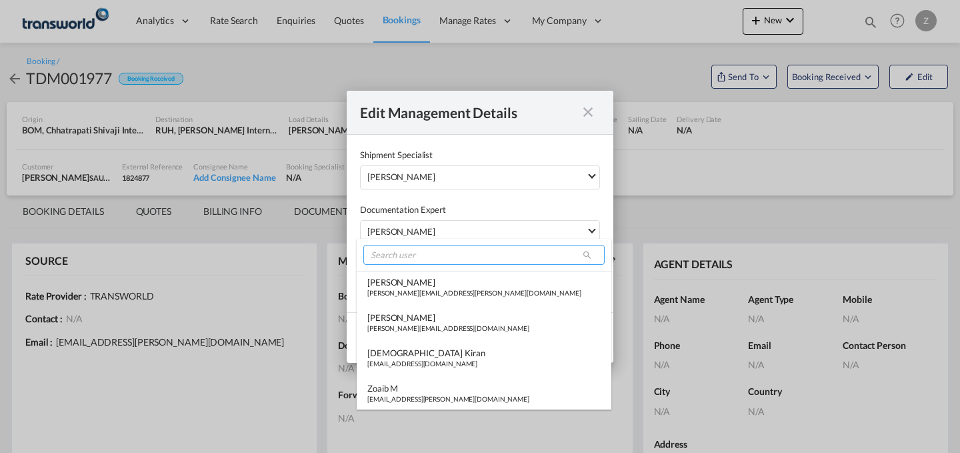
click at [455, 257] on input "search" at bounding box center [483, 255] width 241 height 20
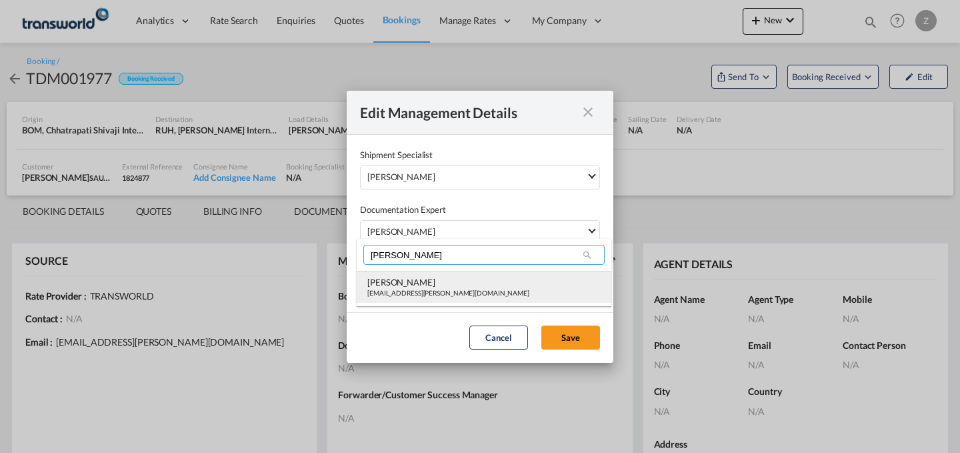
type input "[PERSON_NAME]"
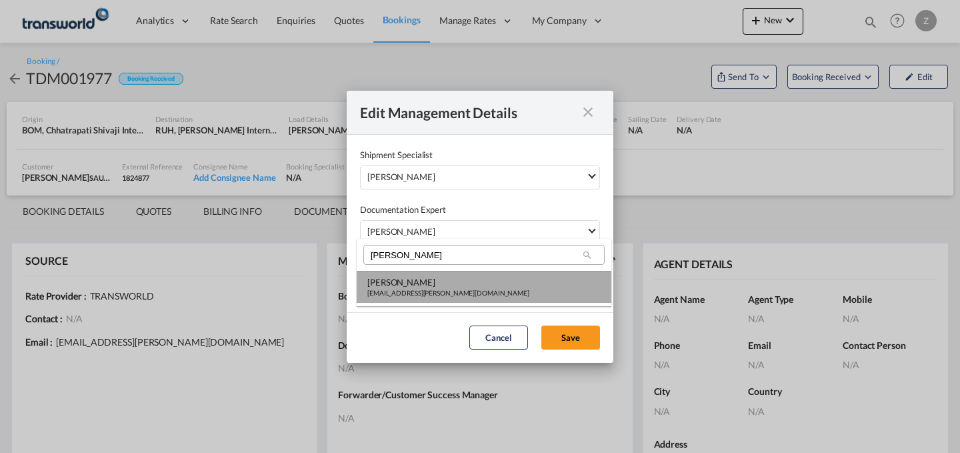
click at [431, 282] on div "[PERSON_NAME]" at bounding box center [448, 282] width 162 height 12
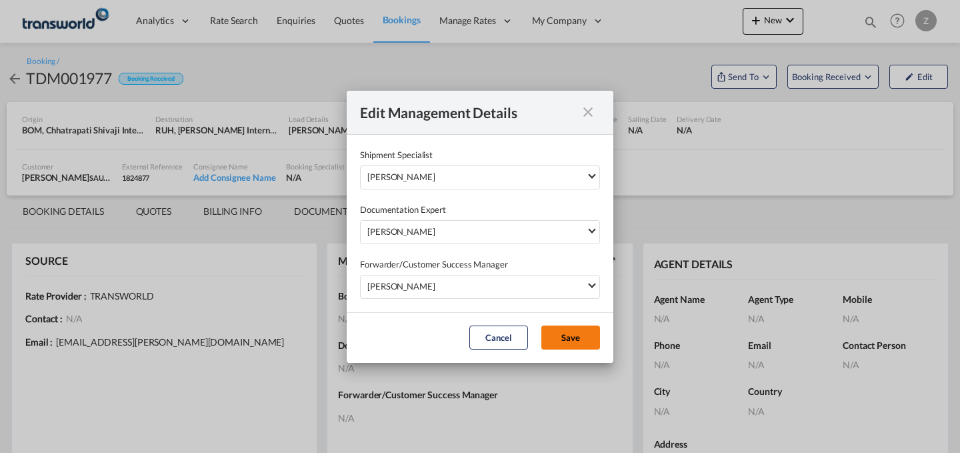
click at [575, 337] on button "Save" at bounding box center [570, 337] width 59 height 24
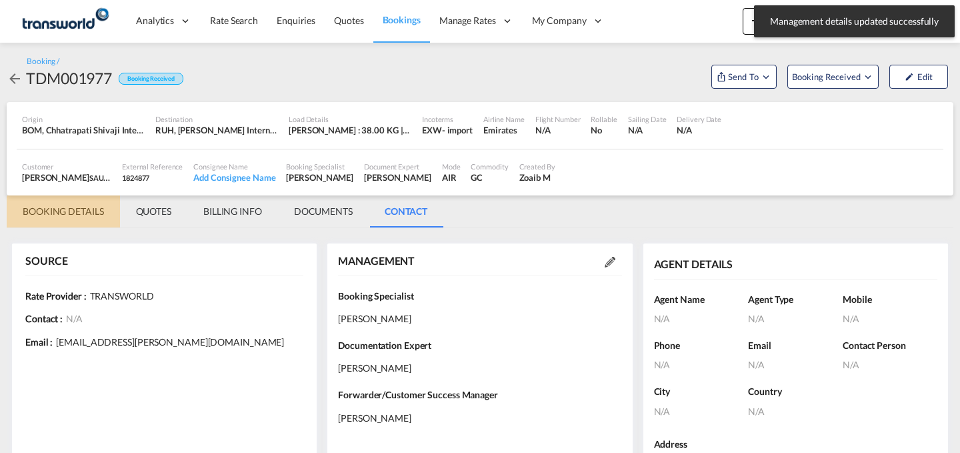
click at [79, 211] on md-tab-item "BOOKING DETAILS" at bounding box center [63, 211] width 113 height 32
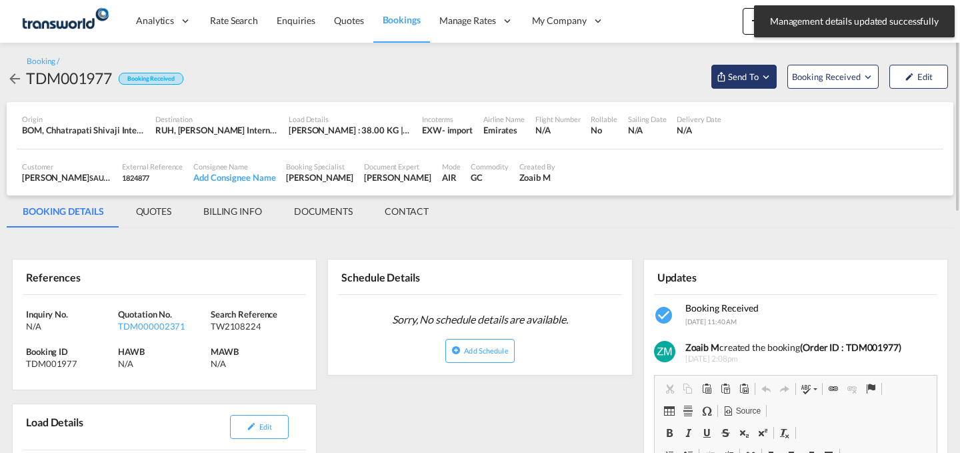
click at [734, 78] on span "Send To" at bounding box center [742, 76] width 33 height 13
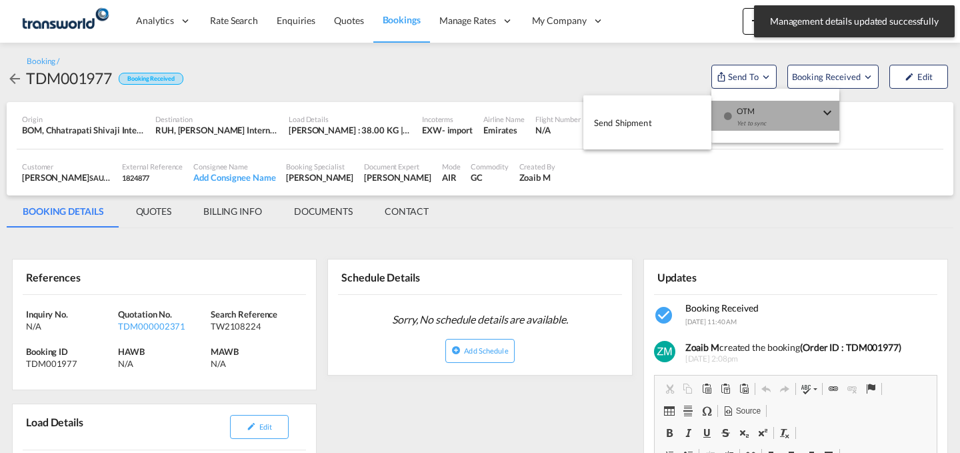
click at [730, 102] on div "button" at bounding box center [727, 121] width 11 height 40
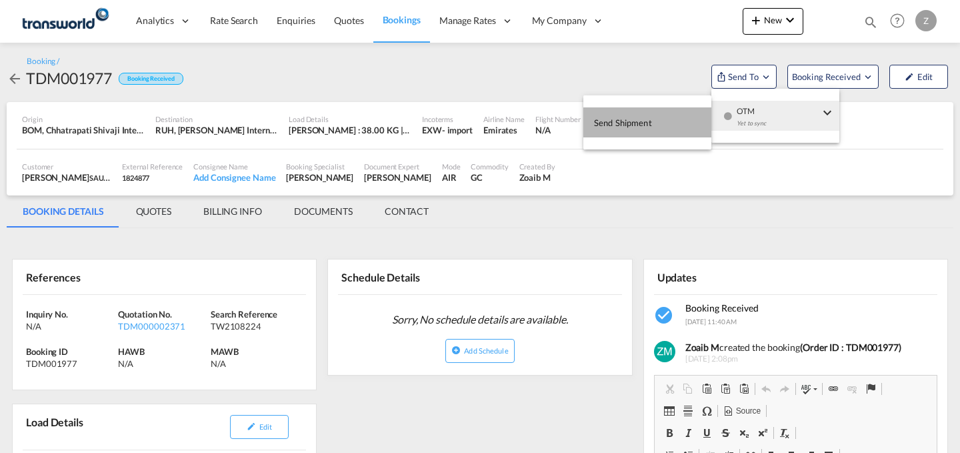
click at [653, 114] on button "Send Shipment" at bounding box center [647, 122] width 128 height 30
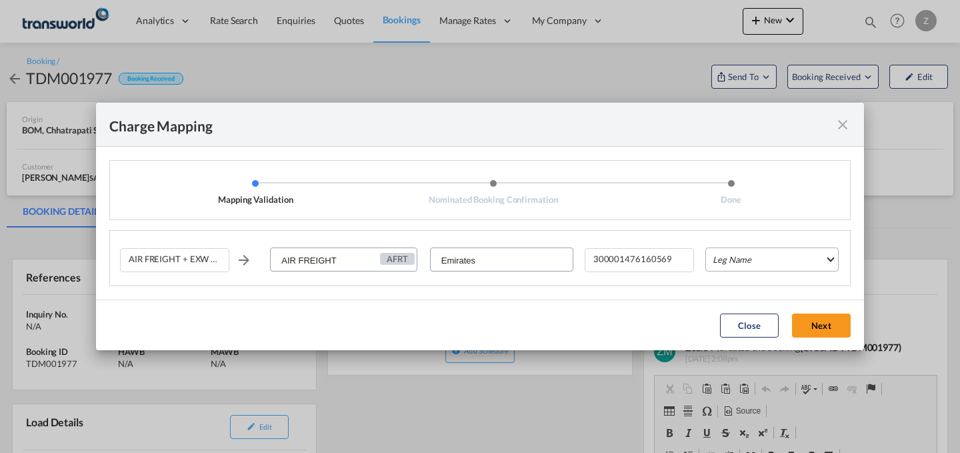
click at [733, 256] on md-select "Leg Name HANDLING ORIGIN HANDLING DESTINATION OTHERS TL PICK UP CUSTOMS ORIGIN …" at bounding box center [771, 259] width 133 height 24
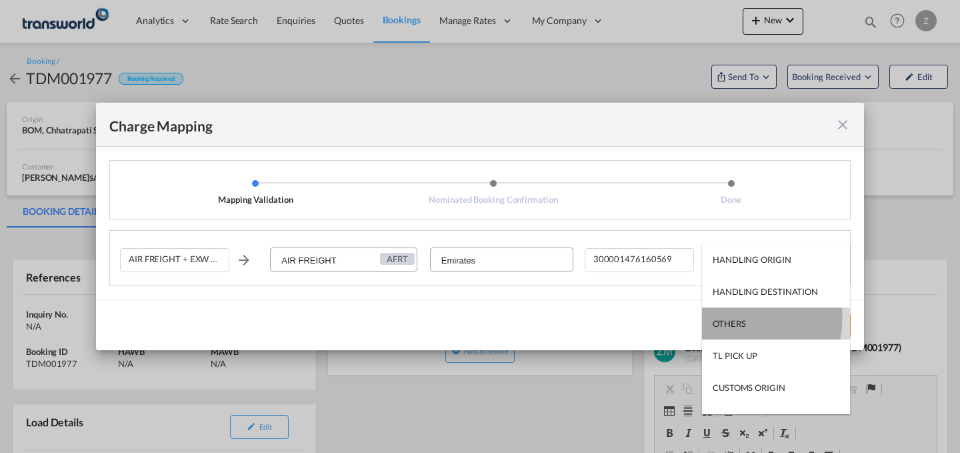
click at [728, 317] on div "OTHERS" at bounding box center [728, 323] width 33 height 12
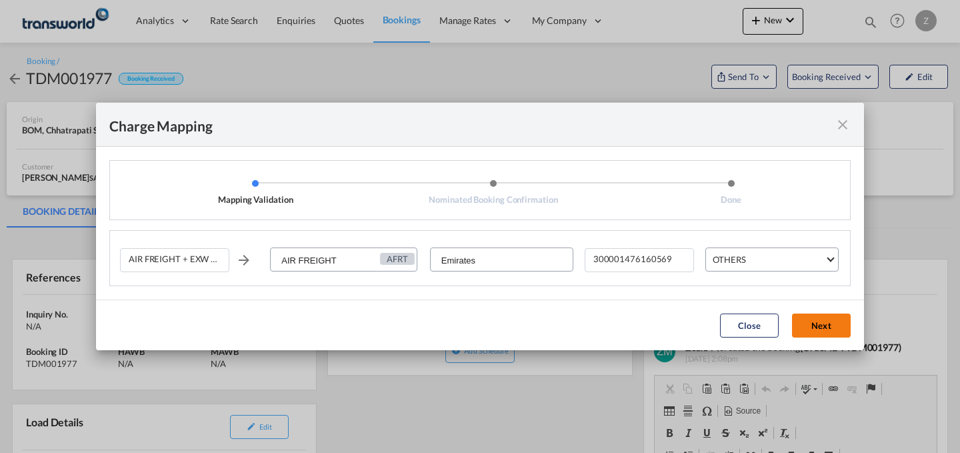
click at [826, 323] on button "Next" at bounding box center [821, 325] width 59 height 24
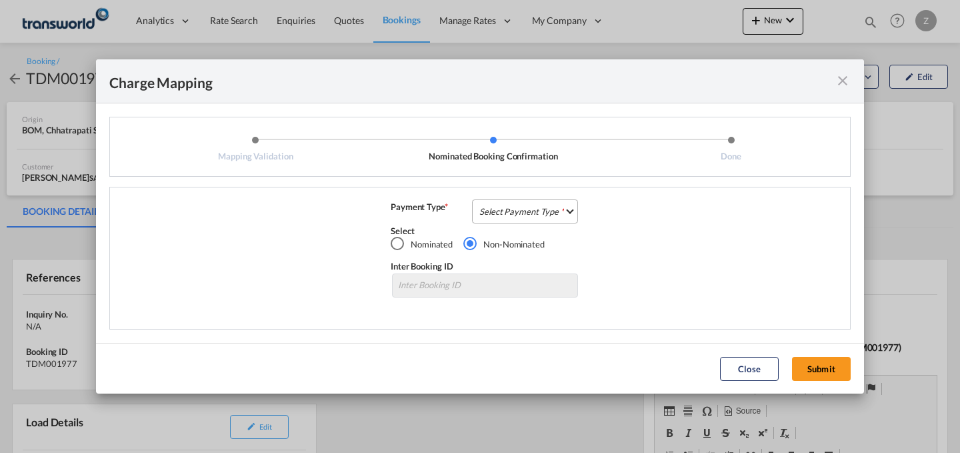
click at [550, 214] on md-select "Select Payment Type COLLECT PREPAID" at bounding box center [525, 211] width 106 height 24
click at [571, 223] on md-option "COLLECT" at bounding box center [529, 211] width 118 height 32
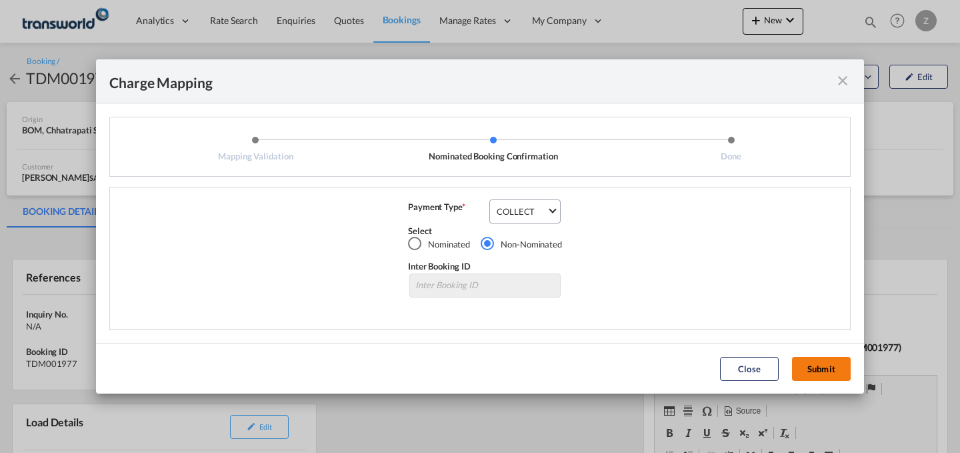
click at [834, 367] on button "Submit" at bounding box center [821, 369] width 59 height 24
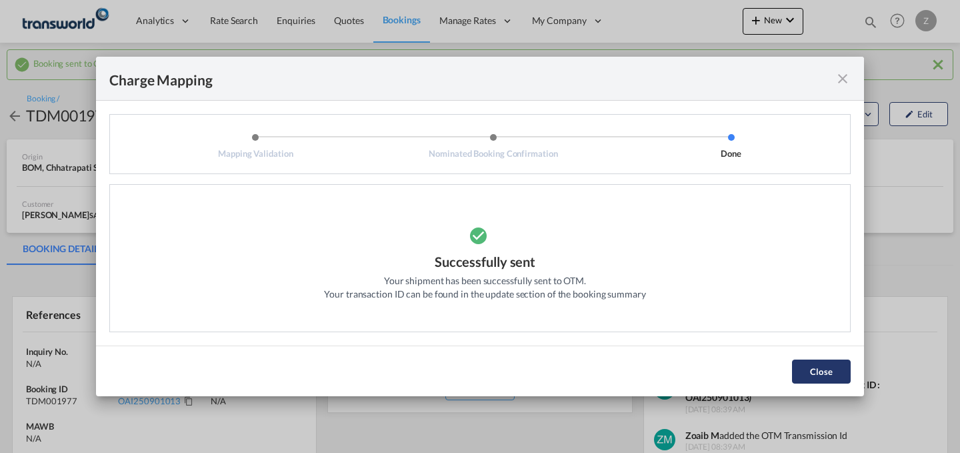
click at [832, 369] on button "Close" at bounding box center [821, 371] width 59 height 24
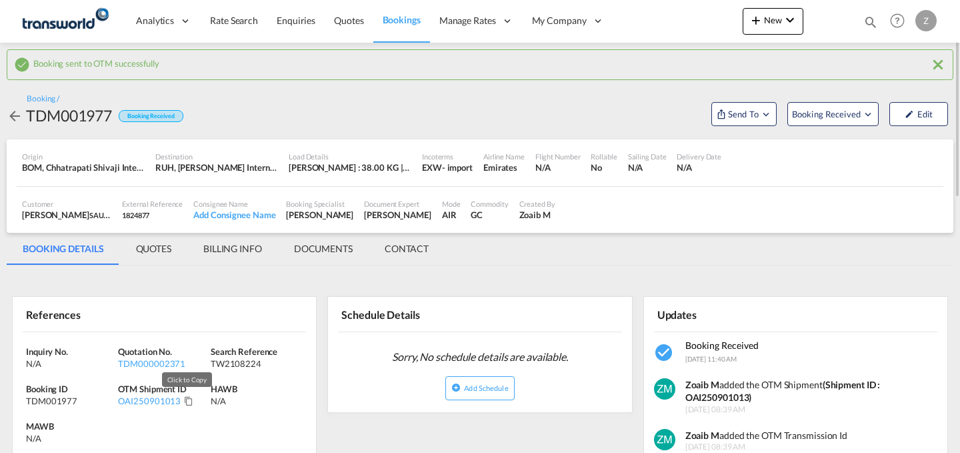
click at [186, 400] on md-icon "Click to Copy" at bounding box center [188, 400] width 9 height 9
